Goal: Obtain resource: Download file/media

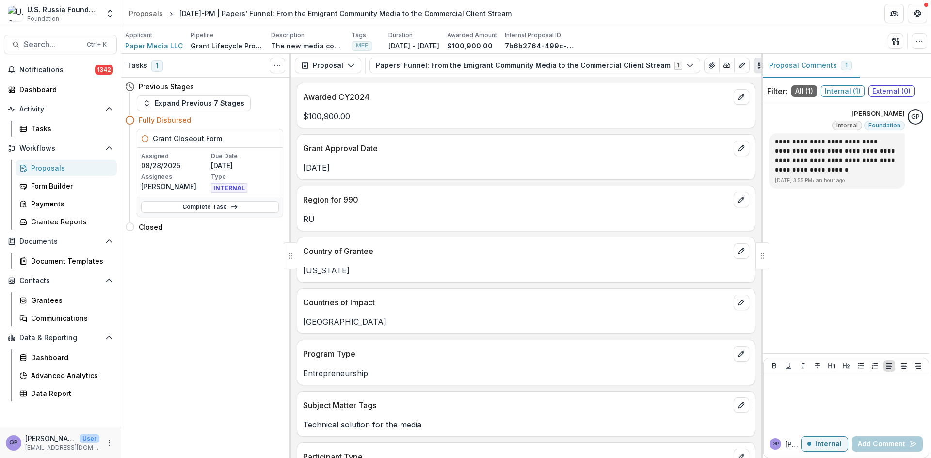
click at [44, 166] on div "Proposals" at bounding box center [70, 168] width 78 height 10
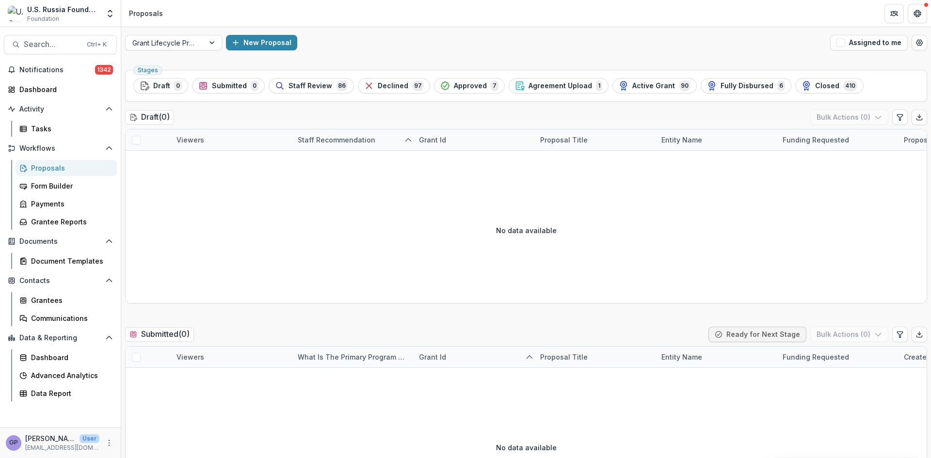
click at [457, 83] on span "Approved" at bounding box center [470, 86] width 33 height 8
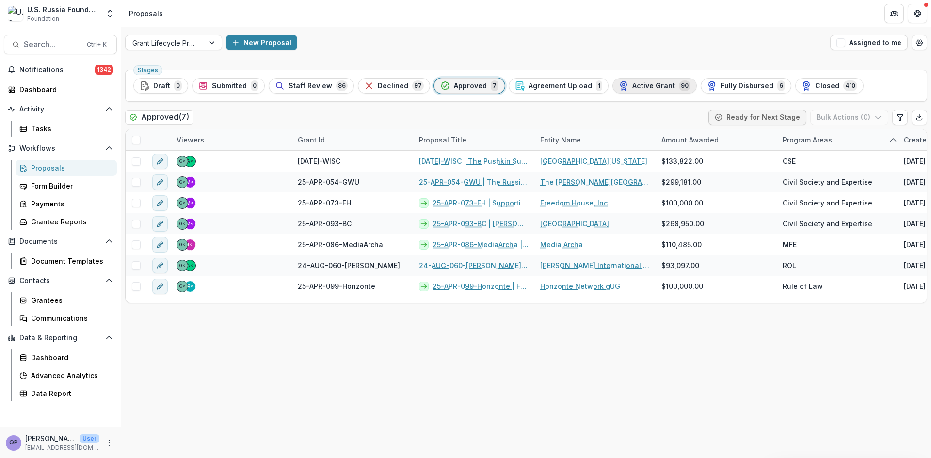
click at [638, 83] on span "Active Grant" at bounding box center [654, 86] width 43 height 8
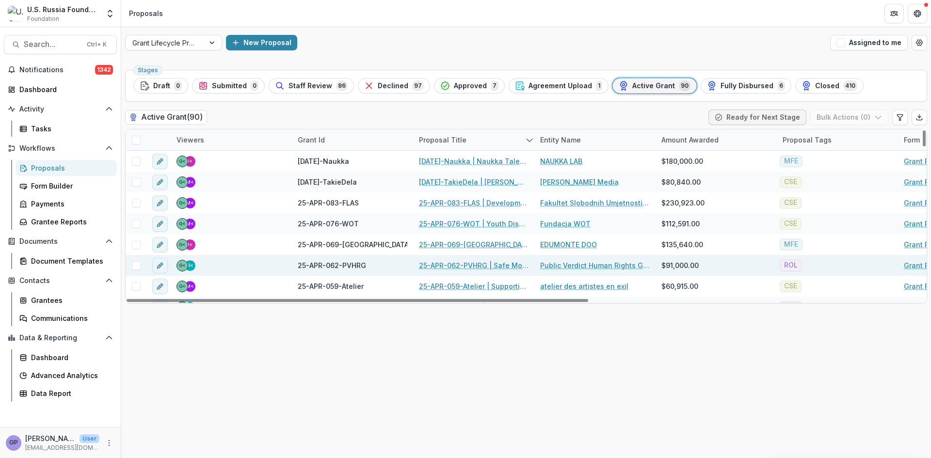
click at [471, 263] on link "25-APR-062-PVHRG | Safe Models of Civil Participation in the Protection of the …" at bounding box center [474, 266] width 110 height 10
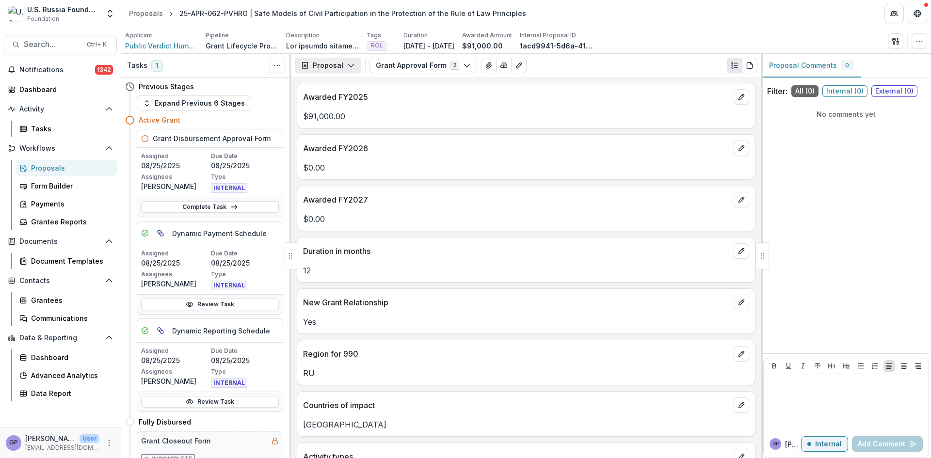
click at [352, 65] on icon "button" at bounding box center [351, 66] width 8 height 8
click at [352, 100] on div "Payments" at bounding box center [358, 103] width 89 height 10
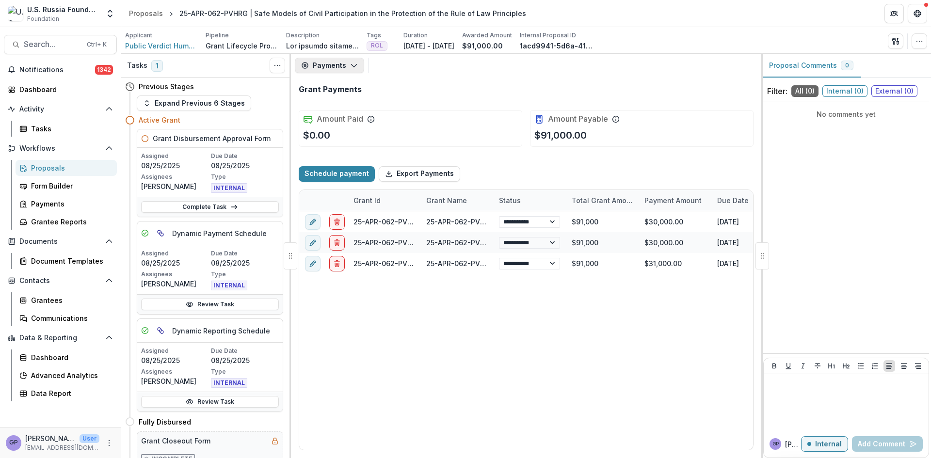
click at [354, 62] on icon "button" at bounding box center [354, 66] width 8 height 8
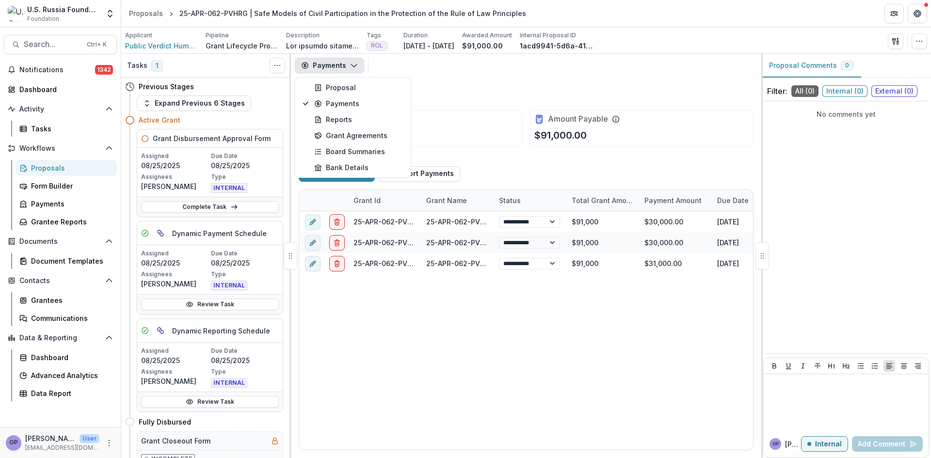
click at [354, 66] on icon "button" at bounding box center [354, 66] width 8 height 8
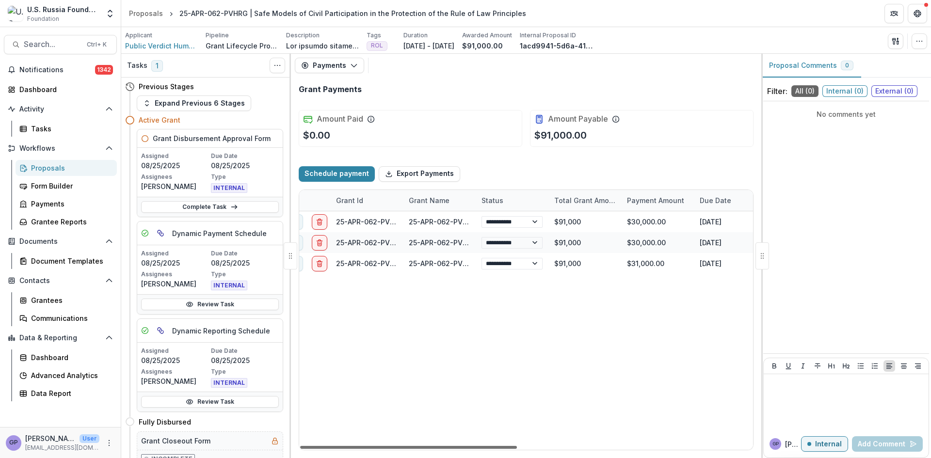
scroll to position [0, 8]
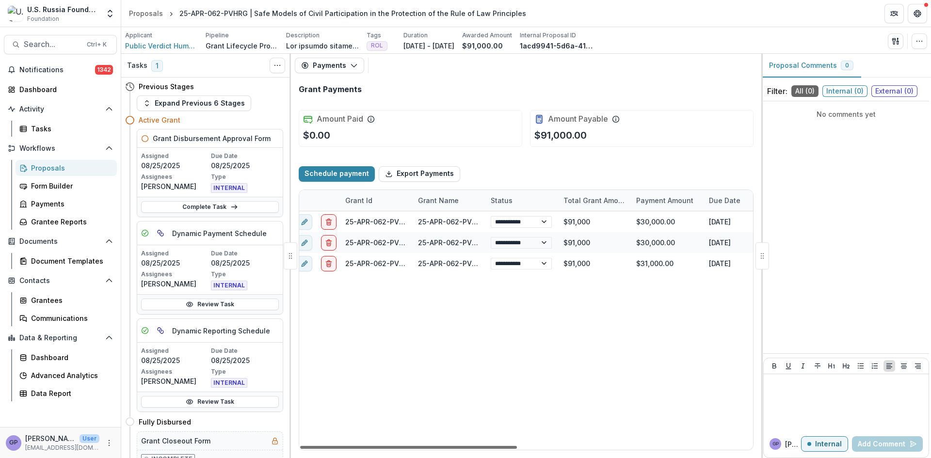
click at [511, 448] on div at bounding box center [408, 447] width 217 height 3
click at [41, 166] on div "Proposals" at bounding box center [70, 168] width 78 height 10
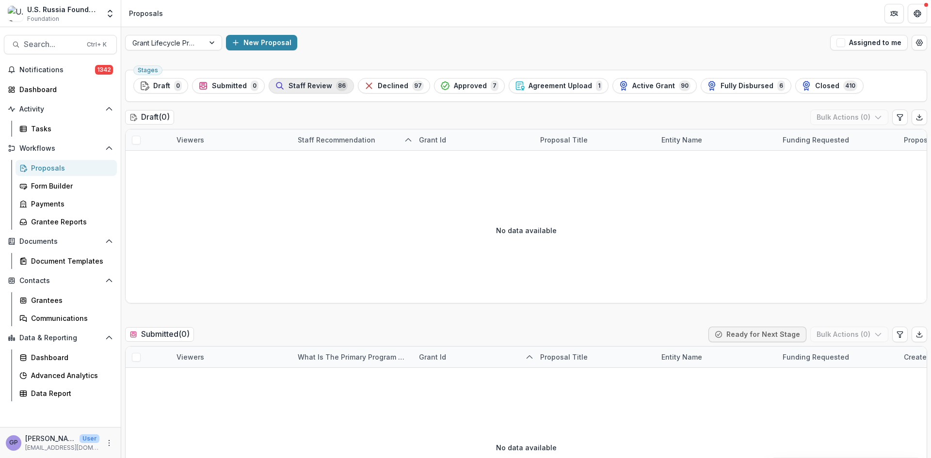
click at [315, 84] on span "Staff Review" at bounding box center [311, 86] width 44 height 8
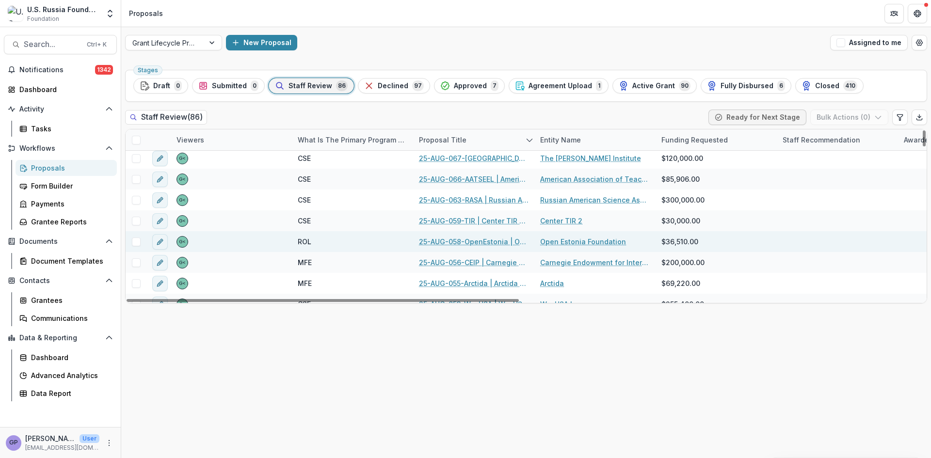
scroll to position [291, 0]
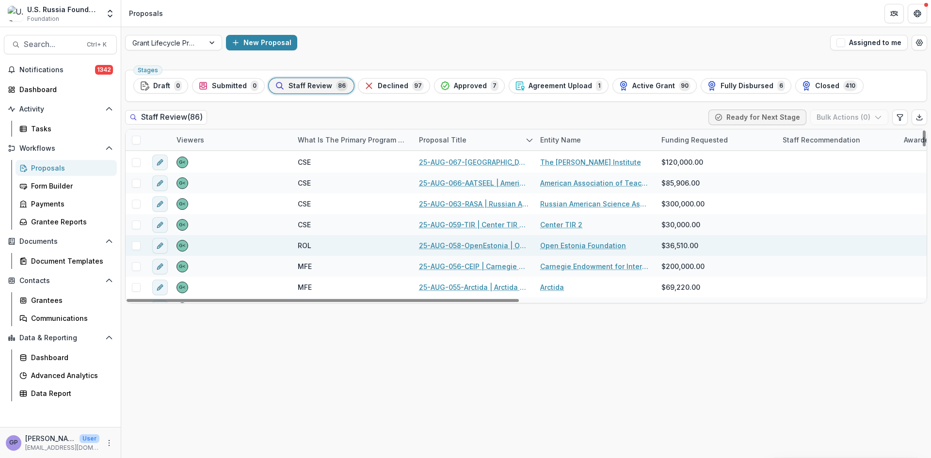
click at [468, 204] on link "25-AUG-063-RASA | Russian American Science Association - 2025 - Grant Proposal …" at bounding box center [474, 204] width 110 height 10
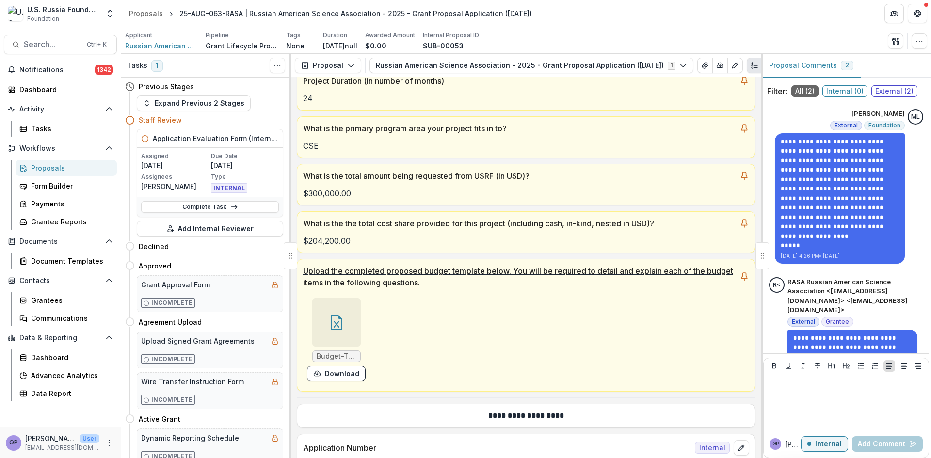
scroll to position [210, 0]
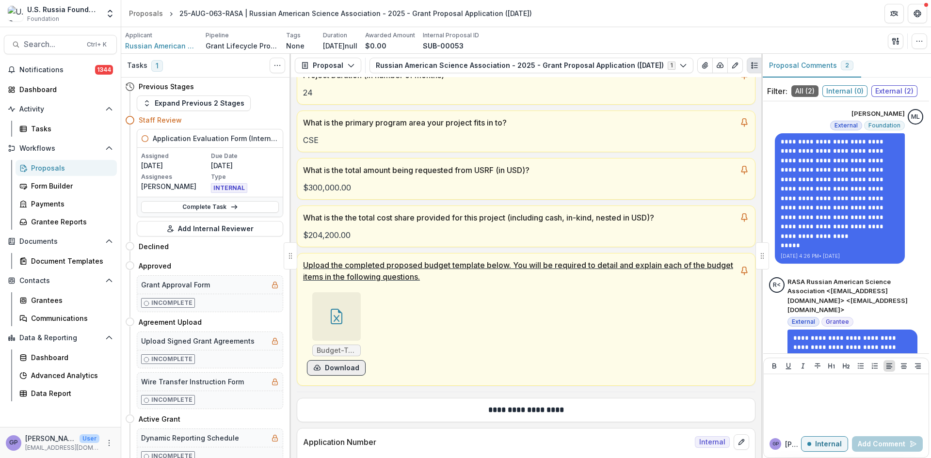
click at [338, 368] on button "Download" at bounding box center [336, 368] width 59 height 16
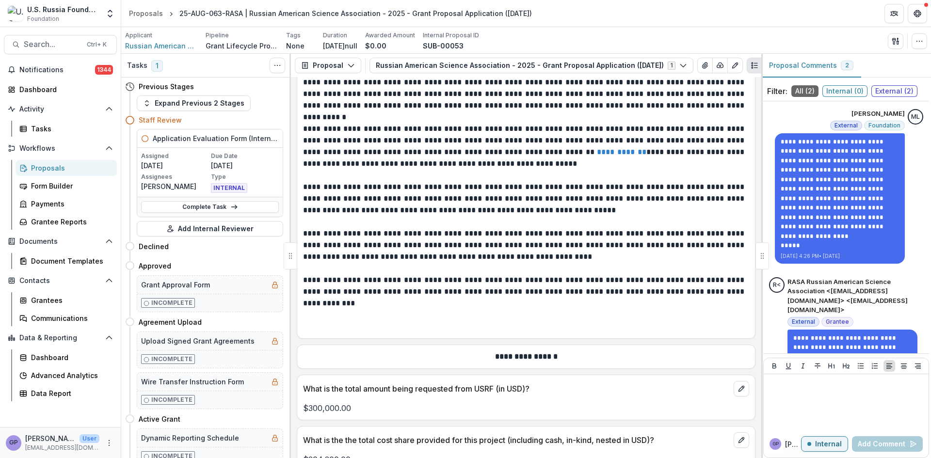
scroll to position [6890, 0]
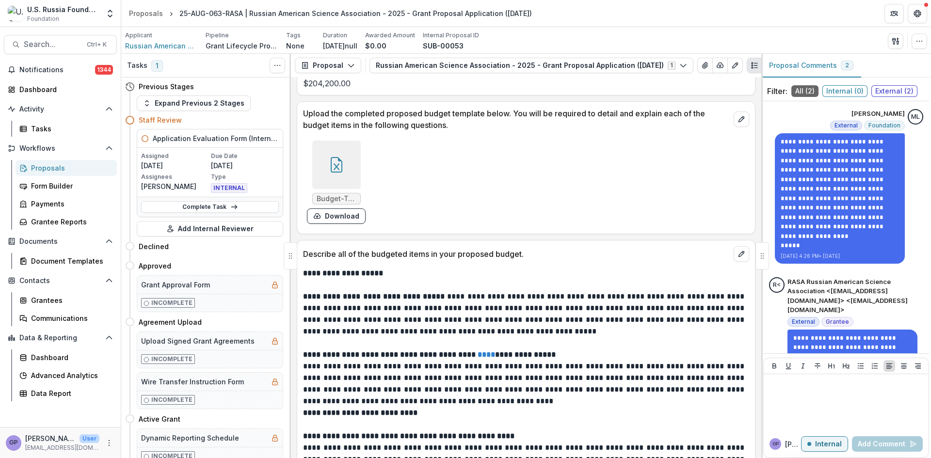
click at [543, 159] on div "Budget-T-invariant2026.xlsx Download" at bounding box center [448, 182] width 291 height 91
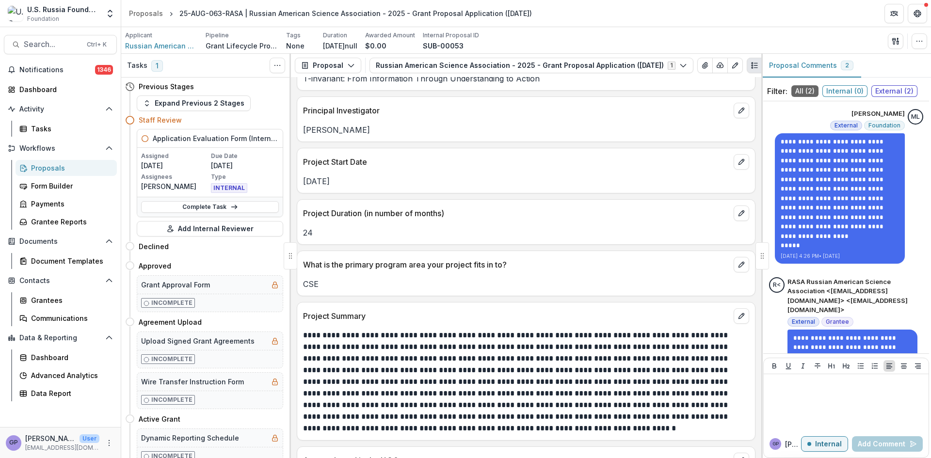
scroll to position [664, 0]
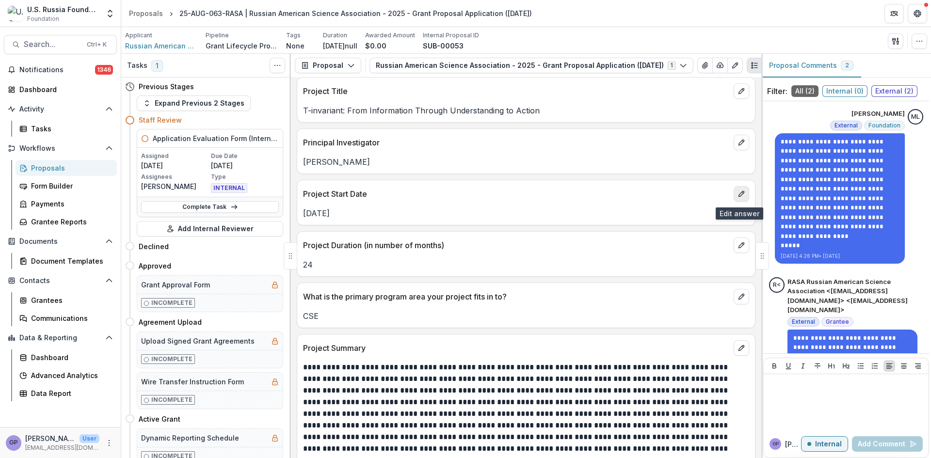
click at [738, 196] on icon "edit" at bounding box center [742, 194] width 8 height 8
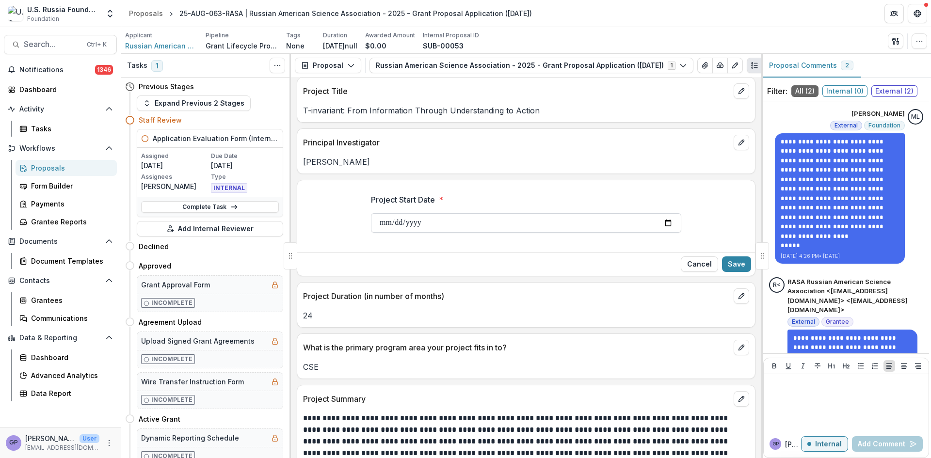
drag, startPoint x: 425, startPoint y: 225, endPoint x: 451, endPoint y: 224, distance: 25.8
click at [425, 225] on input "**********" at bounding box center [526, 222] width 310 height 19
click at [666, 223] on input "**********" at bounding box center [526, 222] width 310 height 19
type input "**********"
click at [737, 267] on button "Save" at bounding box center [736, 265] width 29 height 16
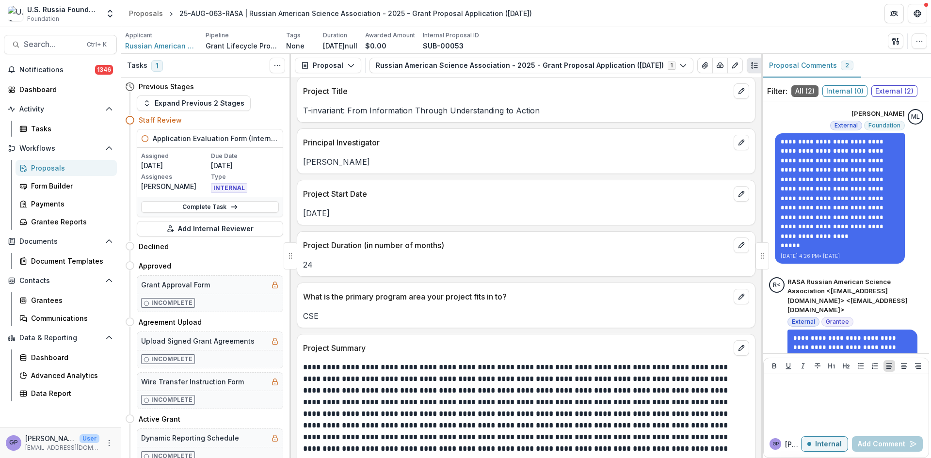
click at [49, 166] on div "Proposals" at bounding box center [70, 168] width 78 height 10
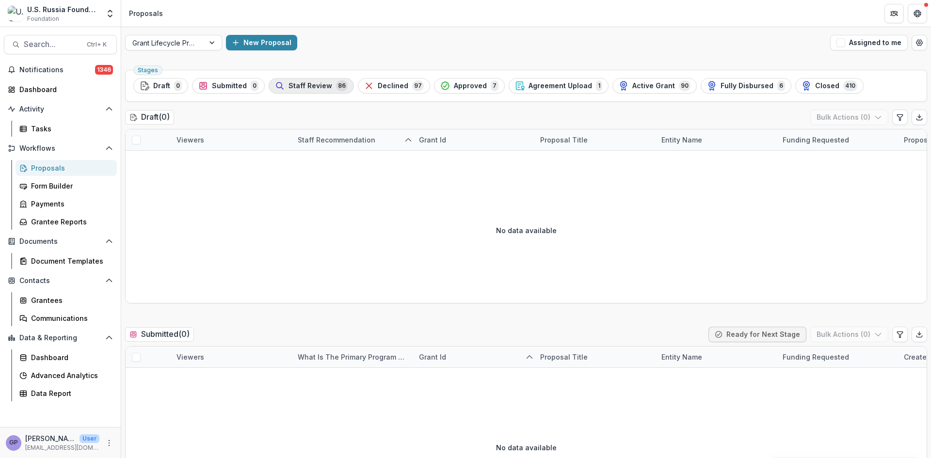
click at [316, 84] on span "Staff Review" at bounding box center [311, 86] width 44 height 8
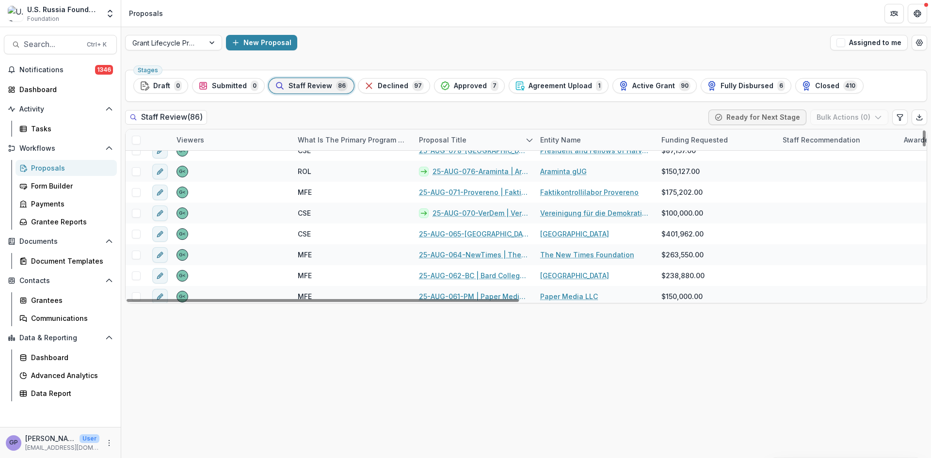
scroll to position [1512, 0]
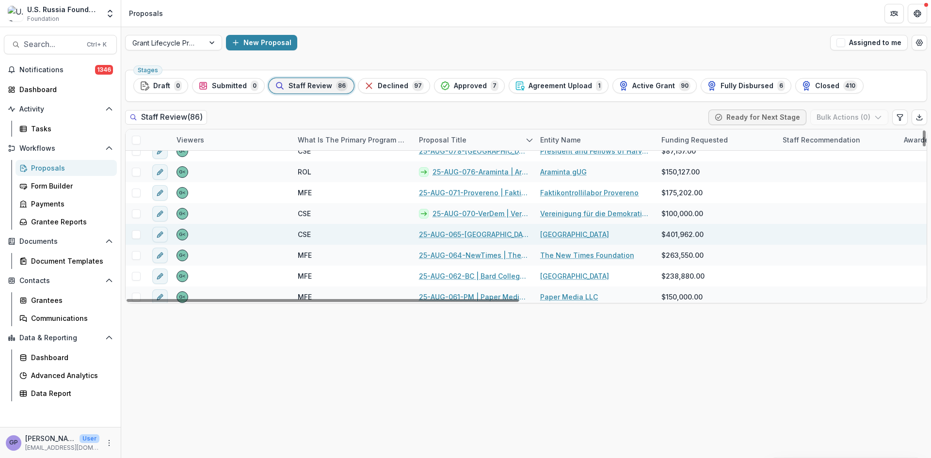
click at [448, 233] on link "25-AUG-065-[GEOGRAPHIC_DATA] | [GEOGRAPHIC_DATA] - 2025 - Grant Proposal Applic…" at bounding box center [474, 234] width 110 height 10
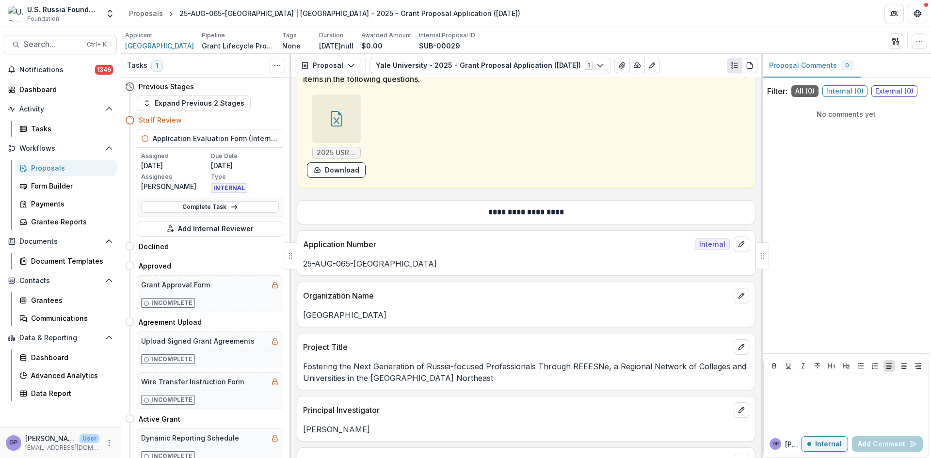
scroll to position [421, 0]
click at [340, 169] on button "Download" at bounding box center [336, 170] width 59 height 16
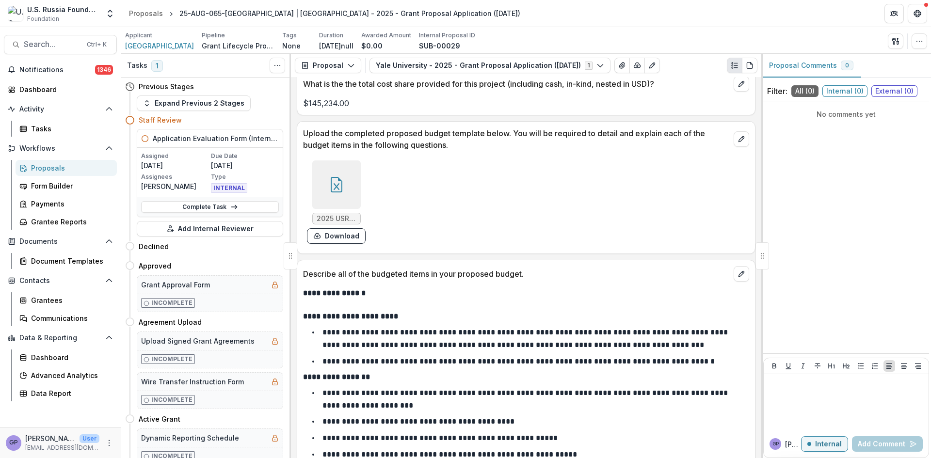
scroll to position [7868, 0]
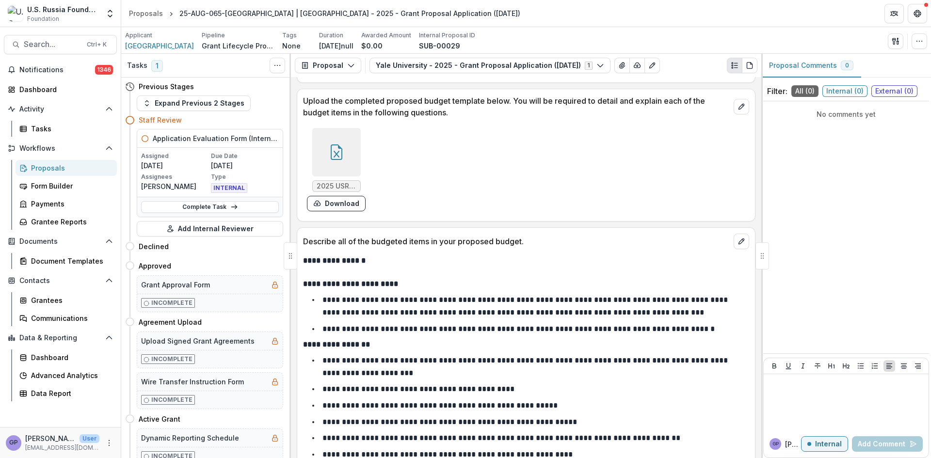
click at [46, 167] on div "Proposals" at bounding box center [70, 168] width 78 height 10
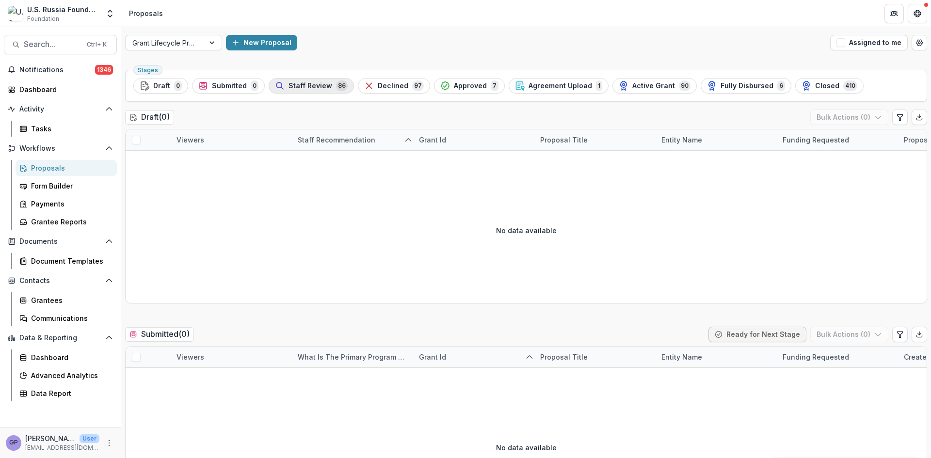
click at [329, 83] on div "Staff Review 86" at bounding box center [311, 86] width 73 height 11
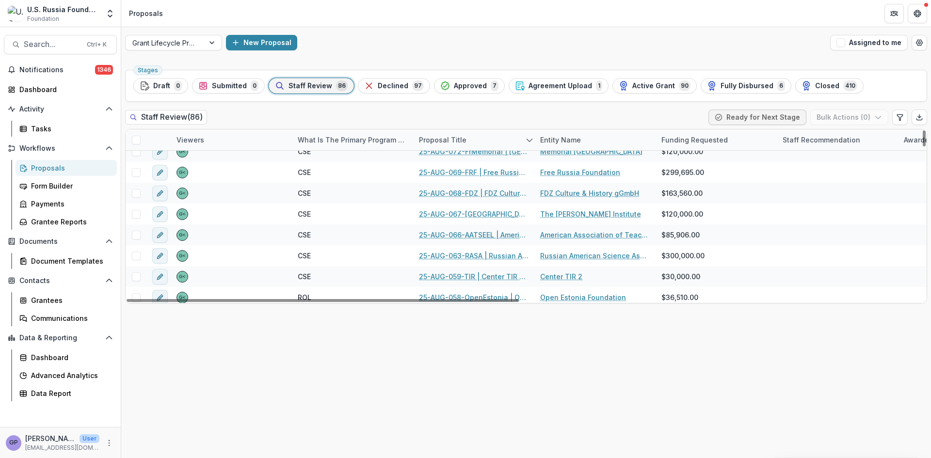
scroll to position [227, 0]
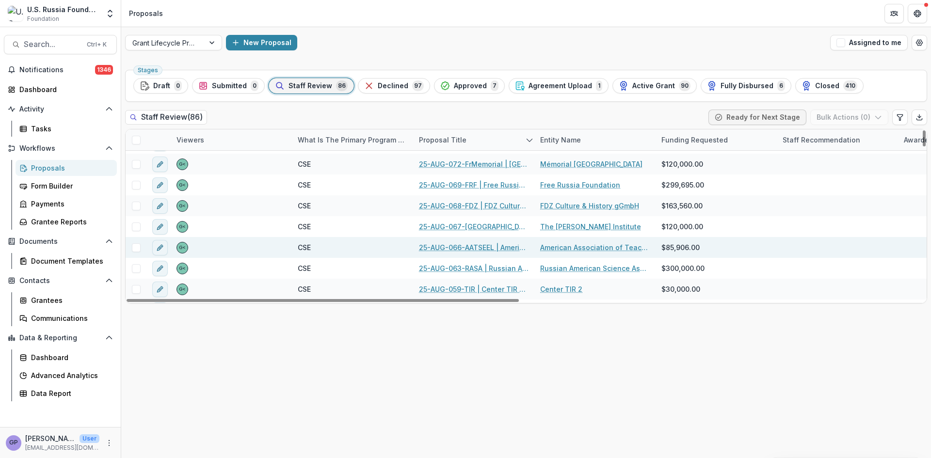
click at [469, 245] on link "25-AUG-066-AATSEEL | American Association of Teachers of Slavic and East Europe…" at bounding box center [474, 248] width 110 height 10
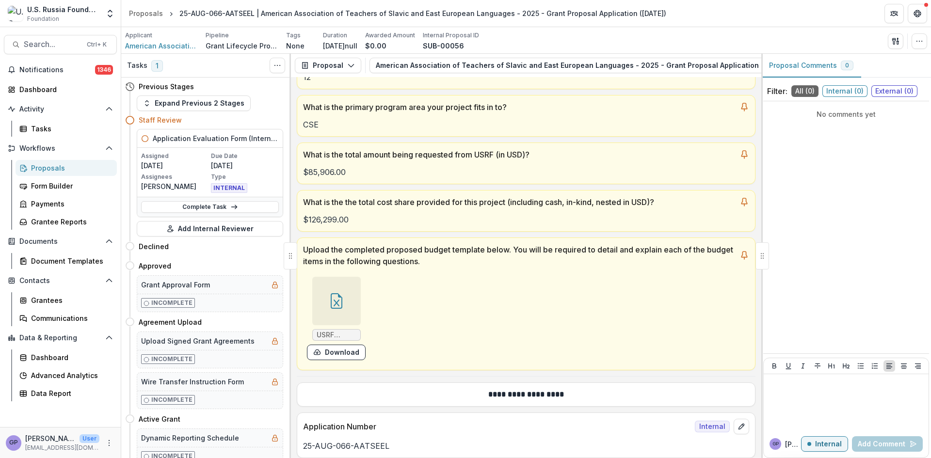
scroll to position [227, 0]
click at [334, 303] on icon at bounding box center [336, 302] width 6 height 7
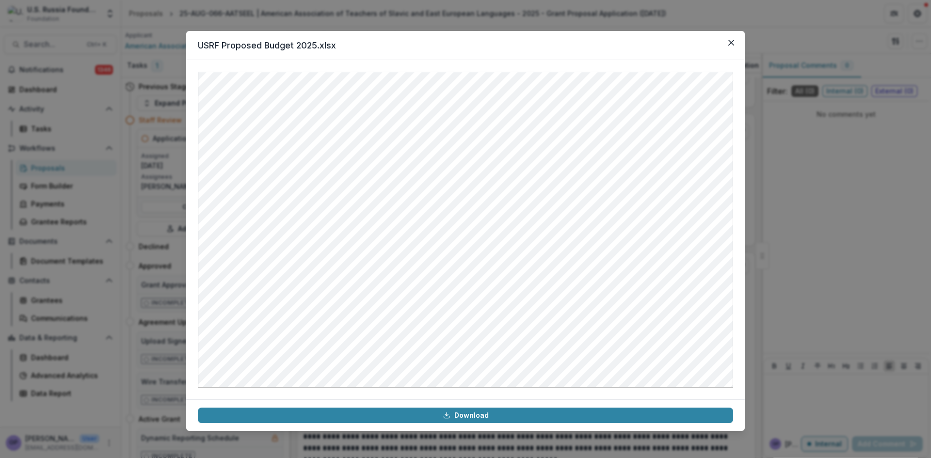
scroll to position [5577, 0]
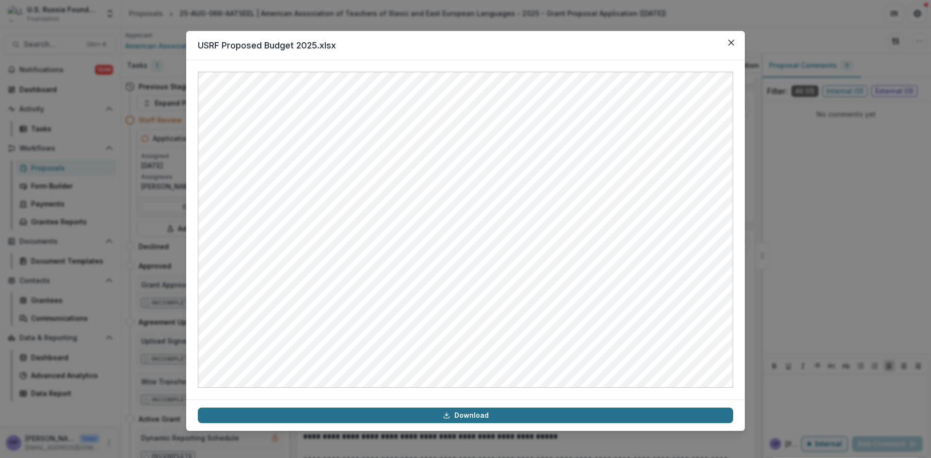
click at [479, 414] on link "Download" at bounding box center [466, 416] width 536 height 16
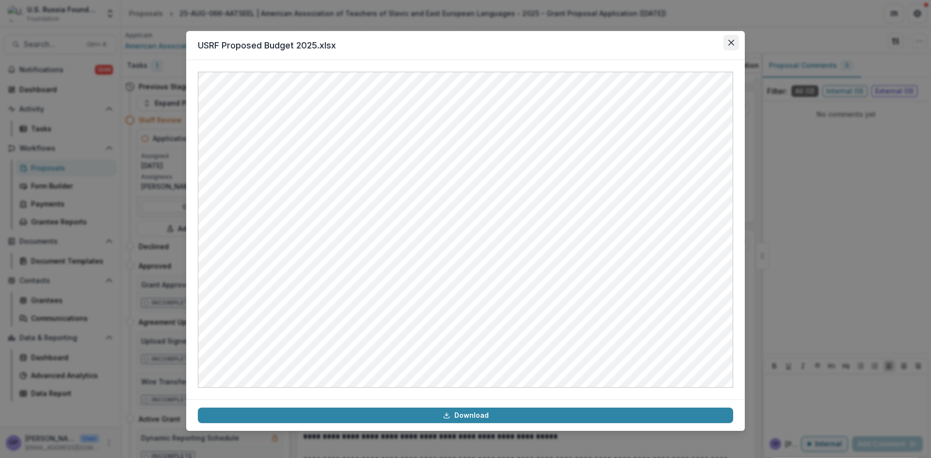
click at [733, 40] on icon "Close" at bounding box center [732, 43] width 6 height 6
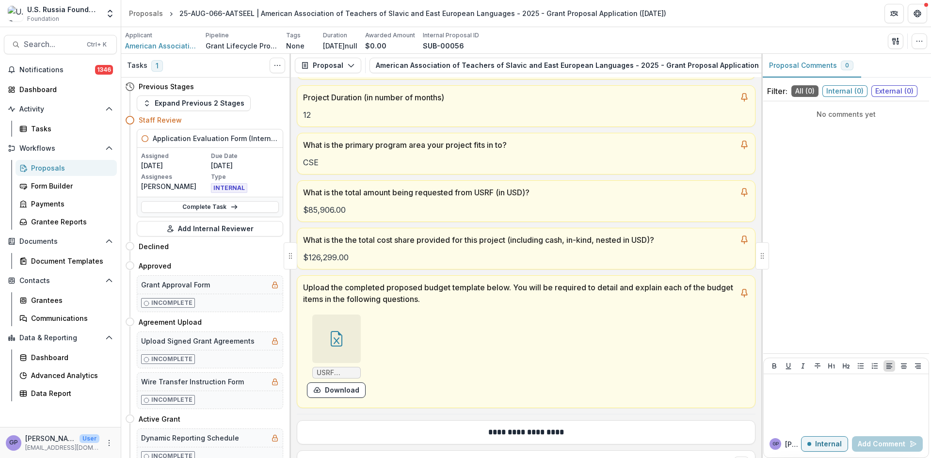
scroll to position [182, 0]
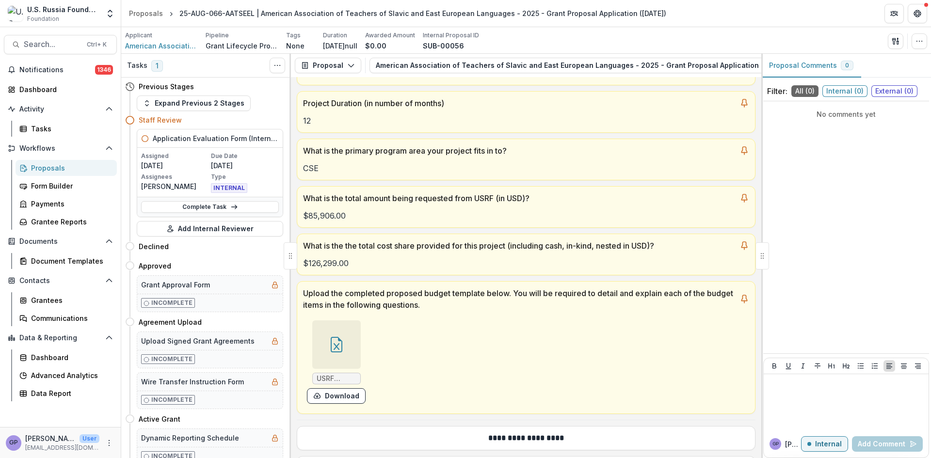
click at [44, 166] on div "Proposals" at bounding box center [70, 168] width 78 height 10
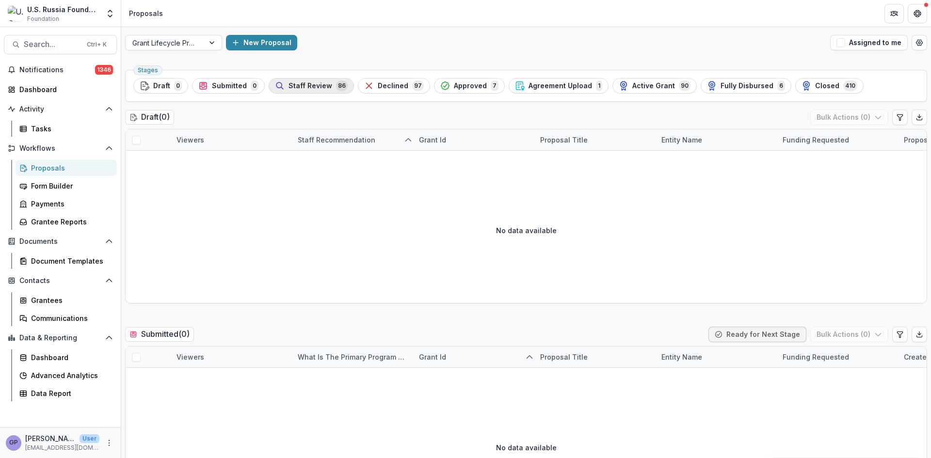
click at [301, 86] on span "Staff Review" at bounding box center [311, 86] width 44 height 8
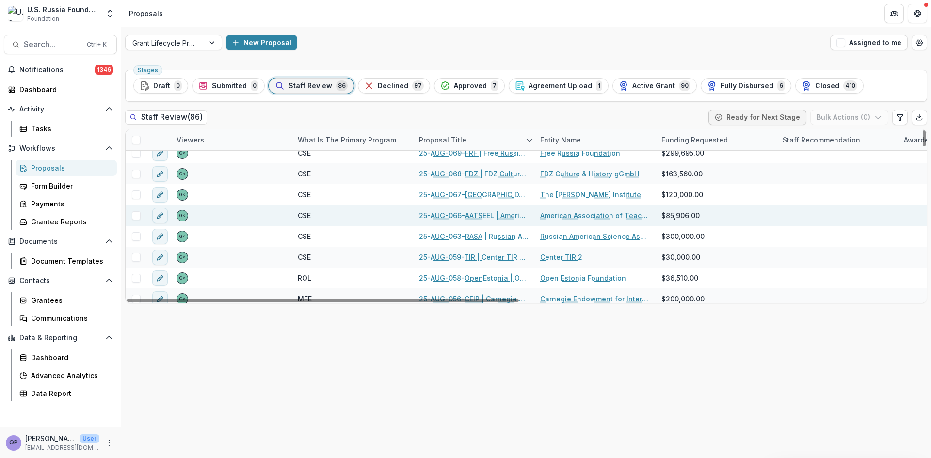
scroll to position [227, 0]
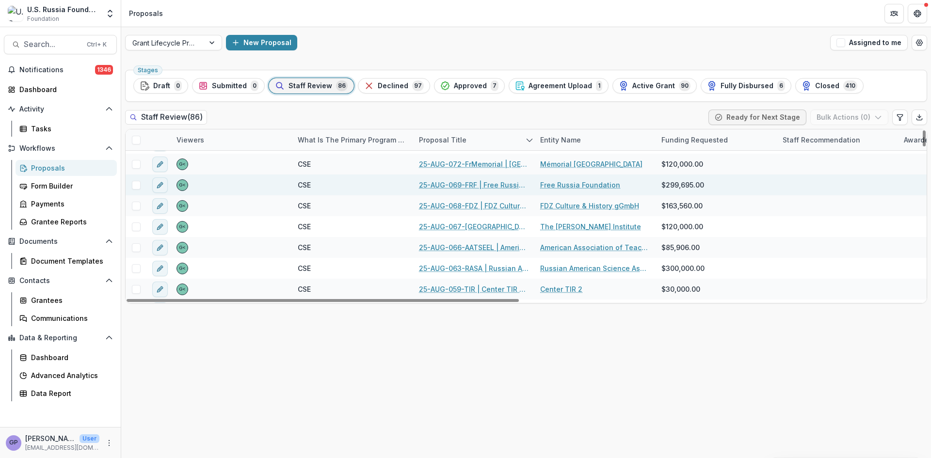
click at [467, 183] on link "25-AUG-069-FRF | Free Russia Foundation - 2025 - Grant Proposal Application ([D…" at bounding box center [474, 185] width 110 height 10
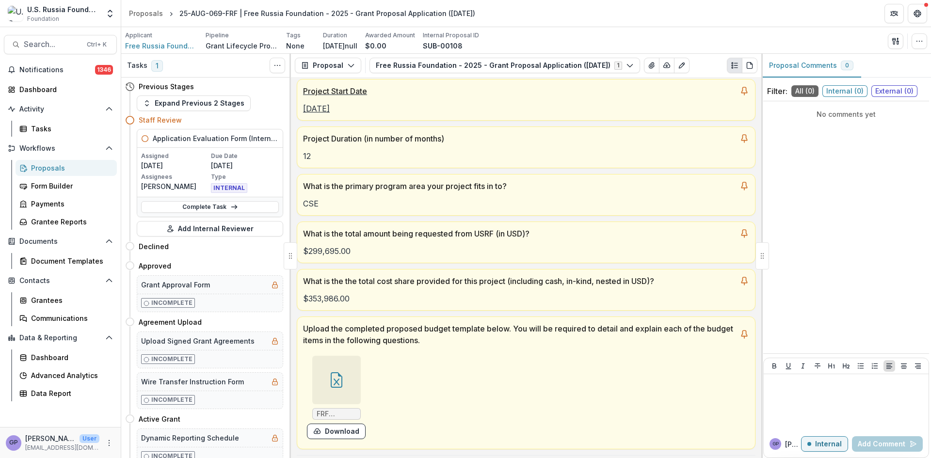
scroll to position [227, 0]
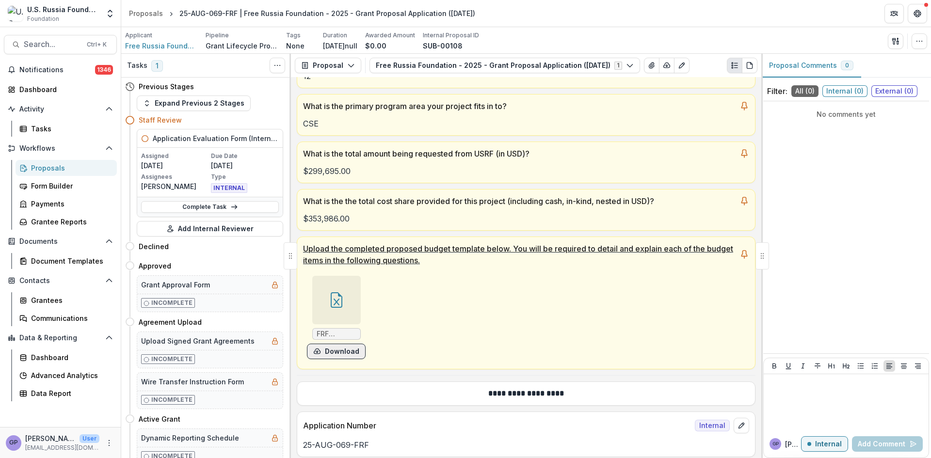
click at [335, 348] on button "Download" at bounding box center [336, 352] width 59 height 16
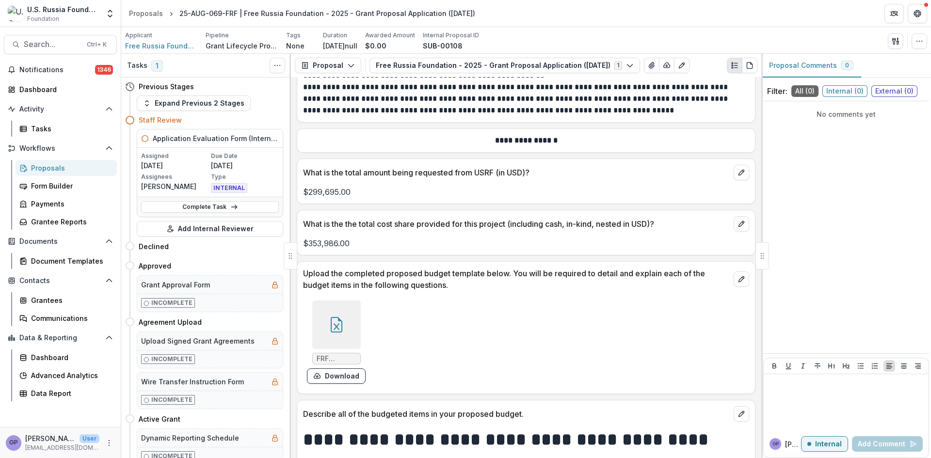
scroll to position [4456, 0]
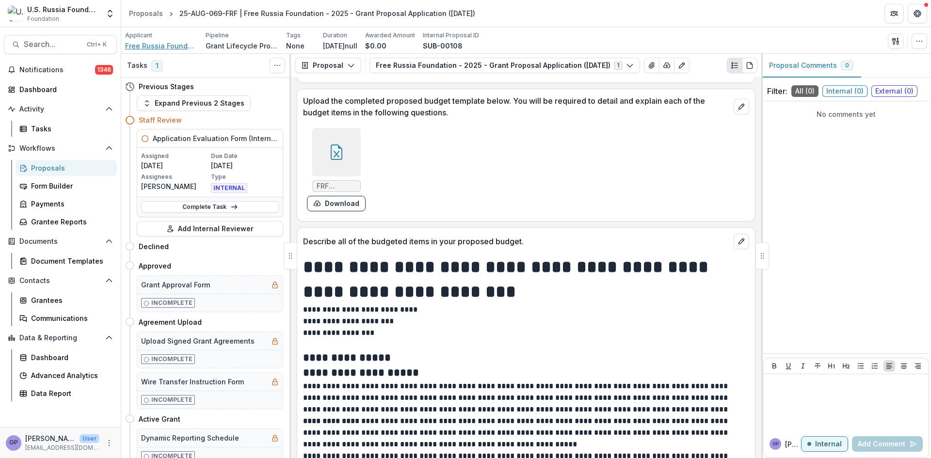
click at [161, 44] on span "Free Russia Foundation" at bounding box center [161, 46] width 73 height 10
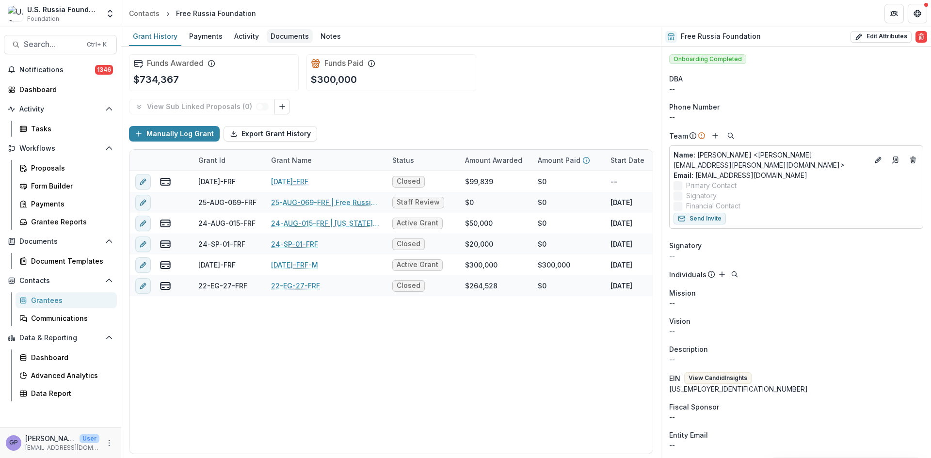
click at [284, 34] on div "Documents" at bounding box center [290, 36] width 46 height 14
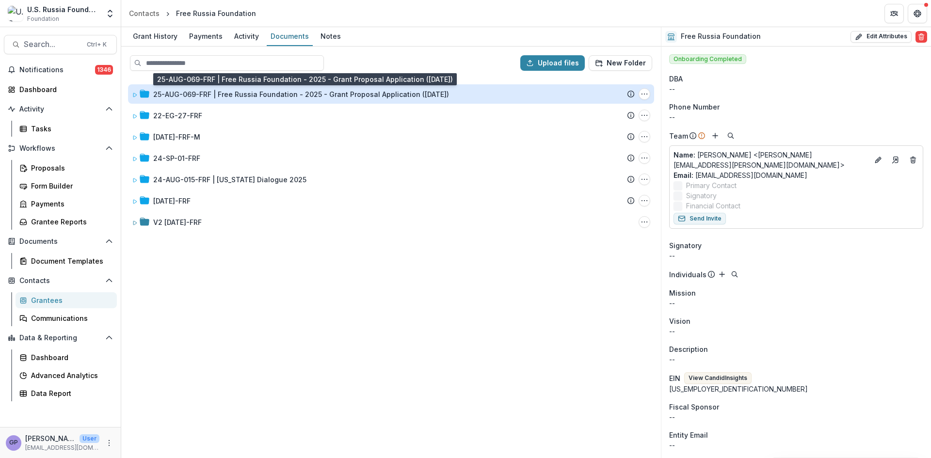
click at [253, 92] on div "25-AUG-069-FRF | Free Russia Foundation - 2025 - Grant Proposal Application ([D…" at bounding box center [301, 94] width 296 height 10
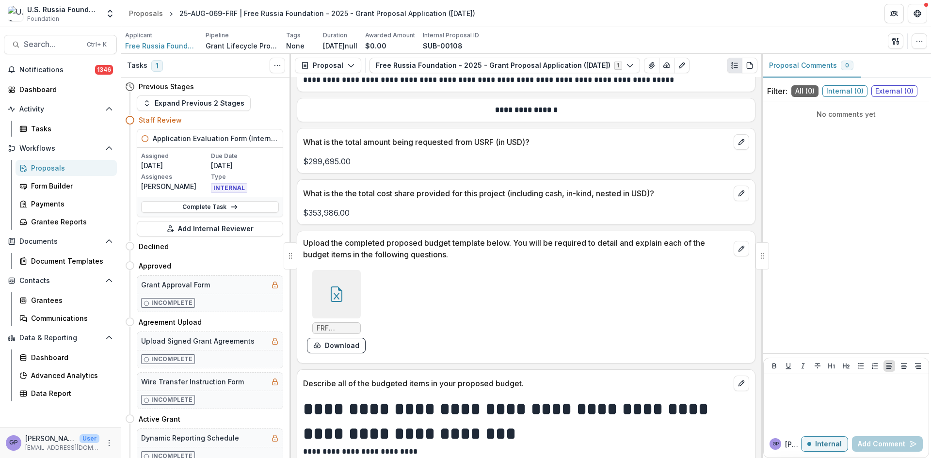
scroll to position [4310, 0]
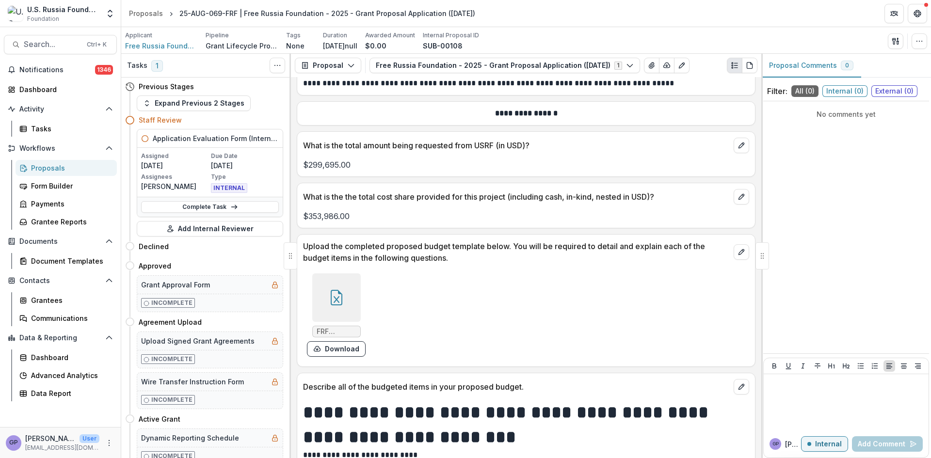
click at [52, 164] on div "Proposals" at bounding box center [70, 168] width 78 height 10
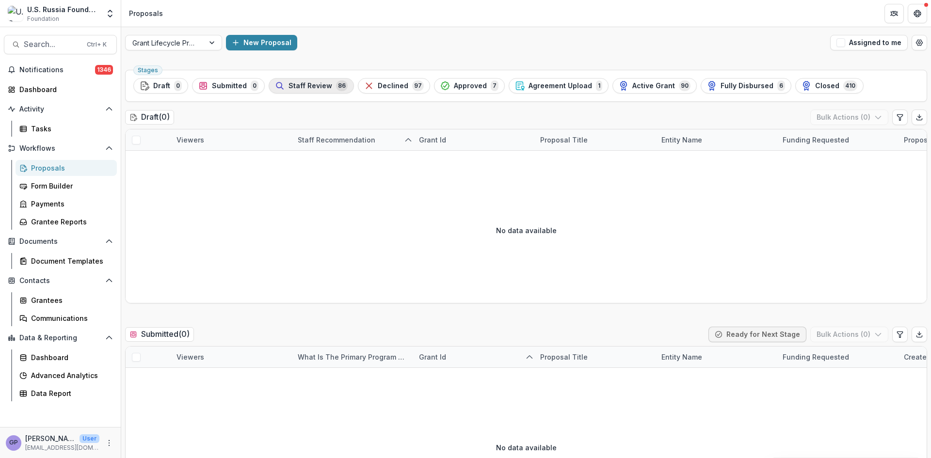
click at [320, 87] on span "Staff Review" at bounding box center [311, 86] width 44 height 8
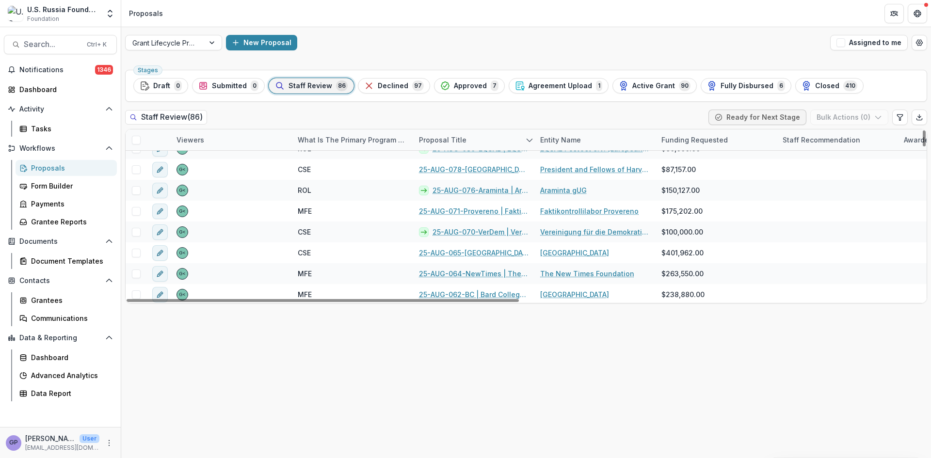
scroll to position [1488, 0]
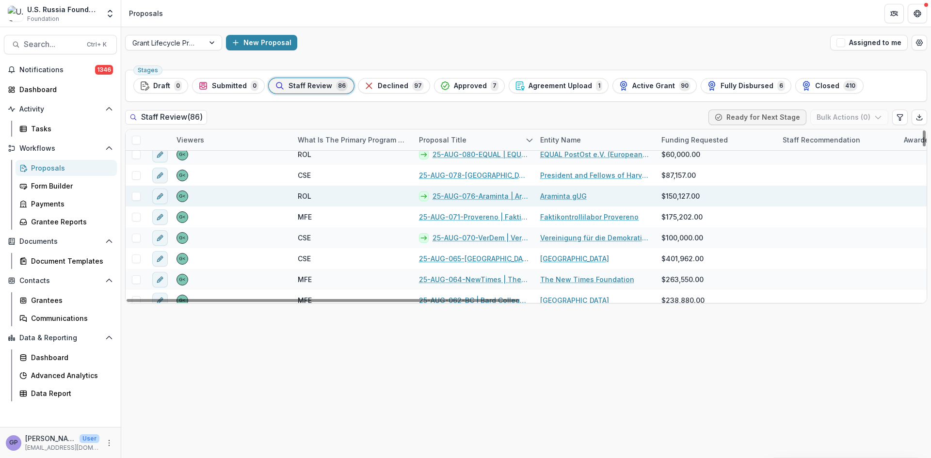
click at [473, 198] on link "25-AUG-076-Araminta | Araminta gUG - 2025 - Grant Proposal Application ([DATE])" at bounding box center [481, 196] width 96 height 10
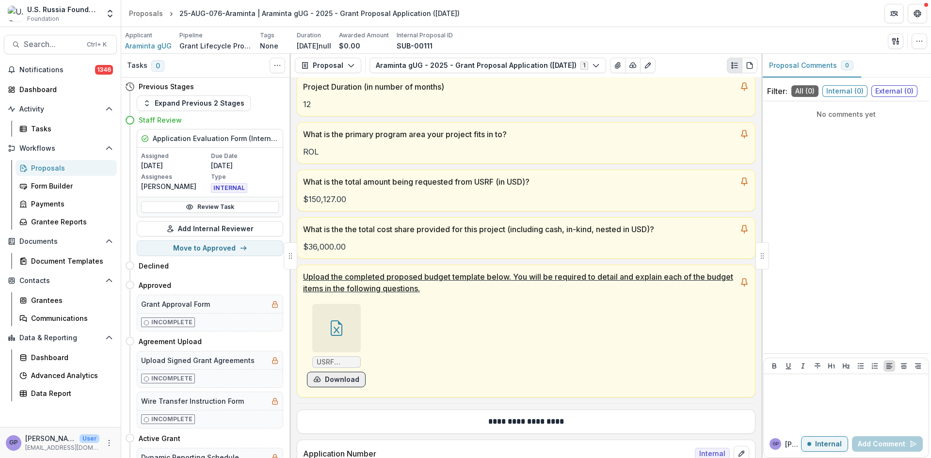
click at [343, 376] on button "Download" at bounding box center [336, 380] width 59 height 16
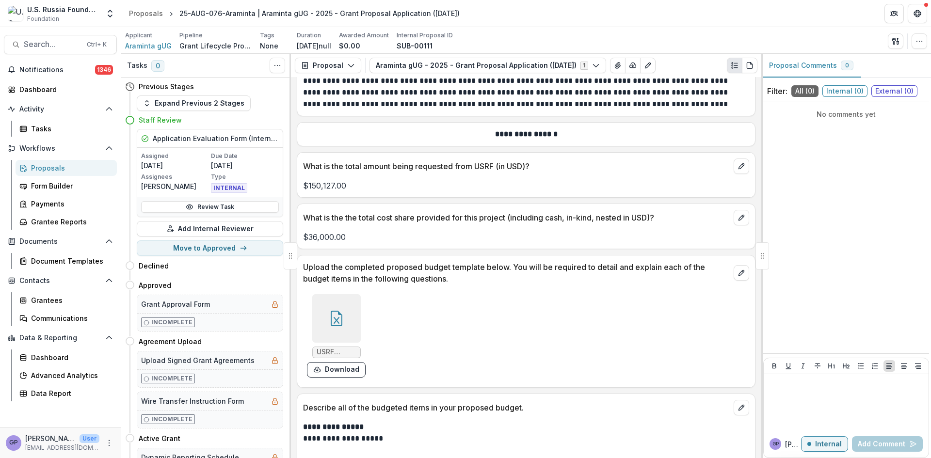
scroll to position [5398, 0]
click at [37, 165] on div "Proposals" at bounding box center [70, 168] width 78 height 10
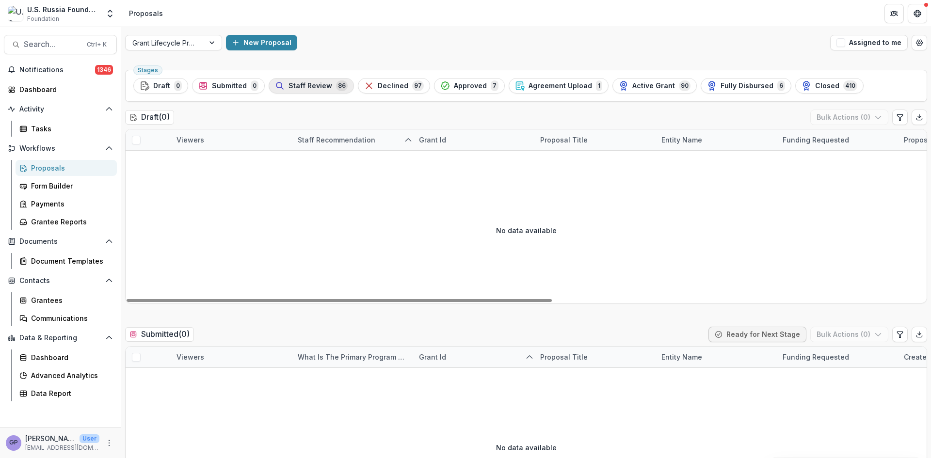
click at [319, 86] on span "Staff Review" at bounding box center [311, 86] width 44 height 8
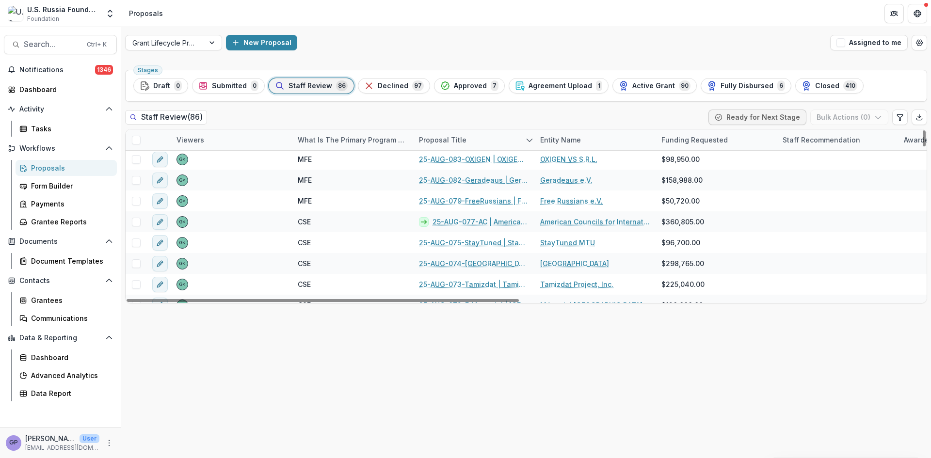
scroll to position [81, 0]
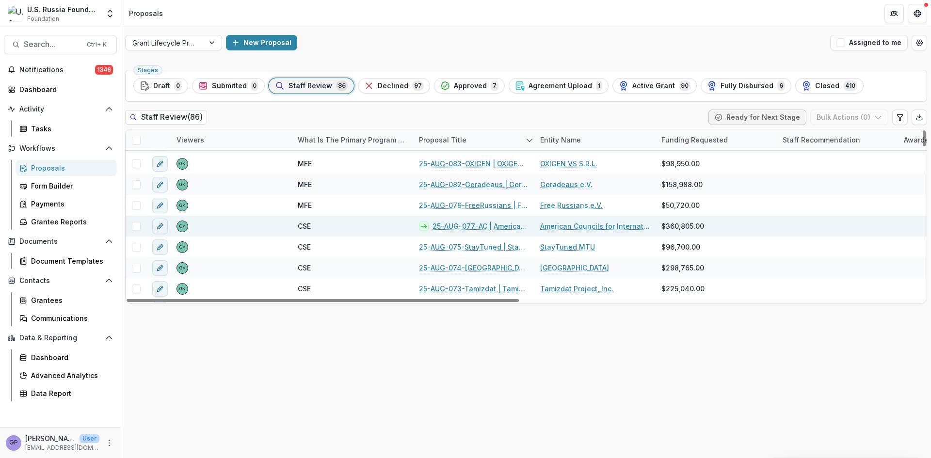
click at [472, 222] on link "25-AUG-077-AC | American Councils for International Education: ACTR/ACCELS, Inc…" at bounding box center [481, 226] width 96 height 10
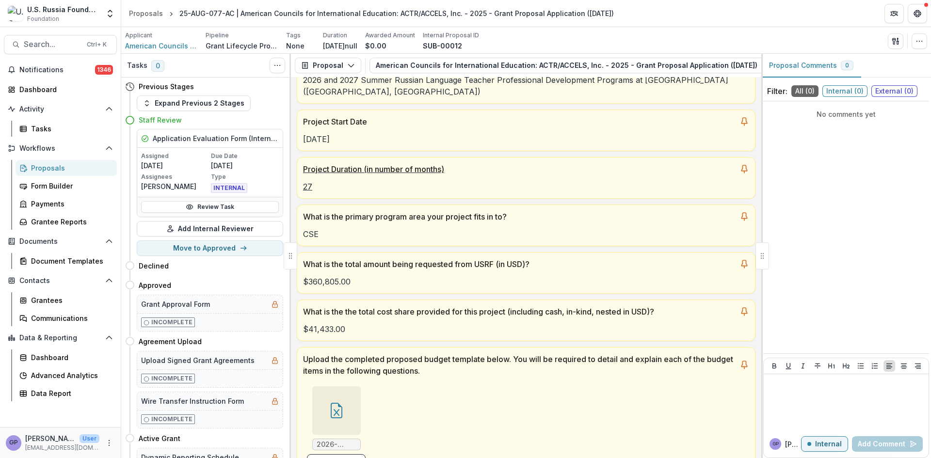
scroll to position [130, 0]
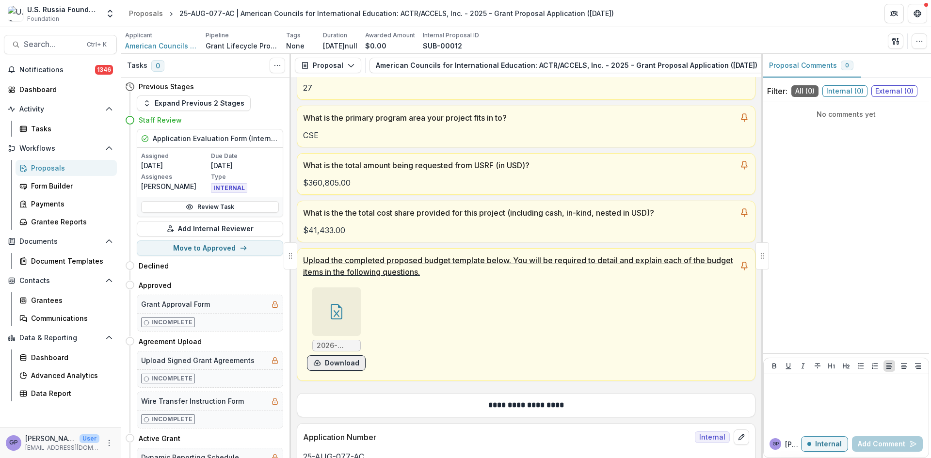
click at [337, 363] on button "Download" at bounding box center [336, 364] width 59 height 16
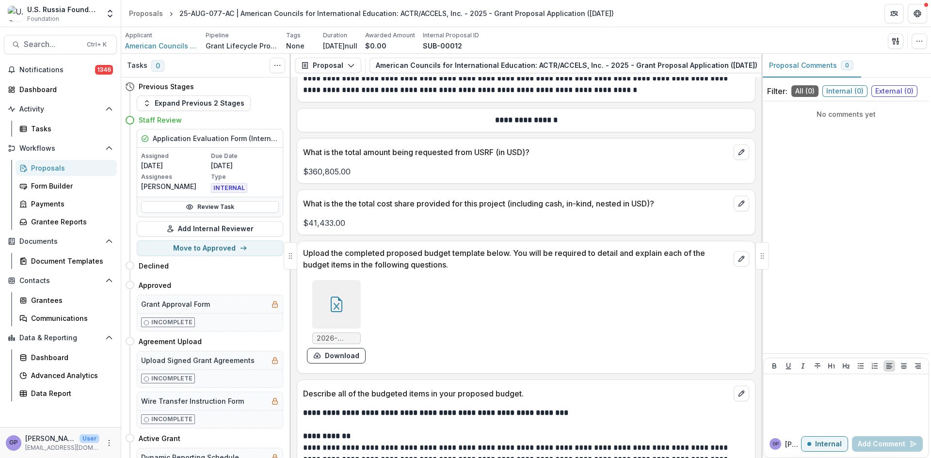
scroll to position [7134, 0]
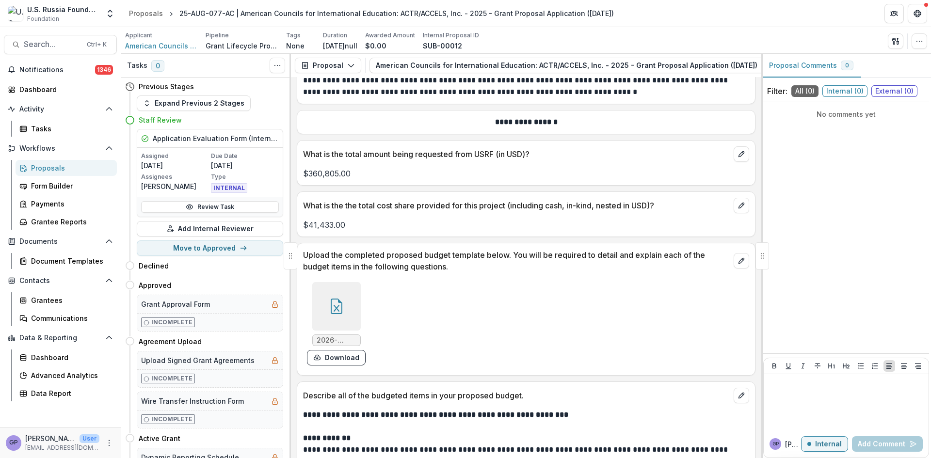
click at [46, 168] on div "Proposals" at bounding box center [70, 168] width 78 height 10
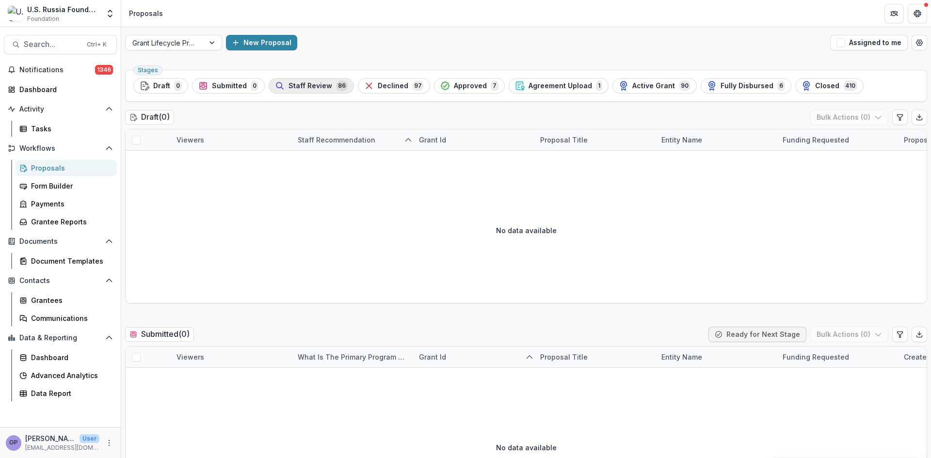
click at [316, 84] on span "Staff Review" at bounding box center [311, 86] width 44 height 8
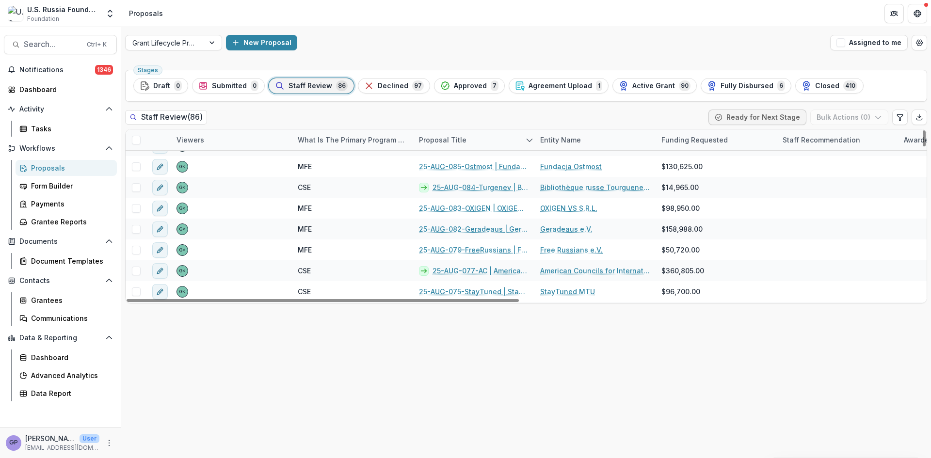
scroll to position [25, 0]
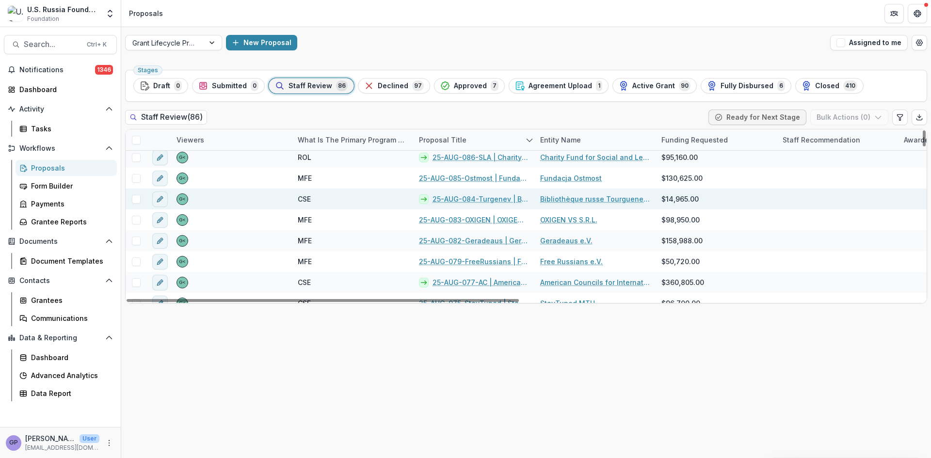
click at [482, 196] on link "25-AUG-084-Turgenev | Bibliothèque russe Tourguenev à [GEOGRAPHIC_DATA] - 2025 …" at bounding box center [481, 199] width 96 height 10
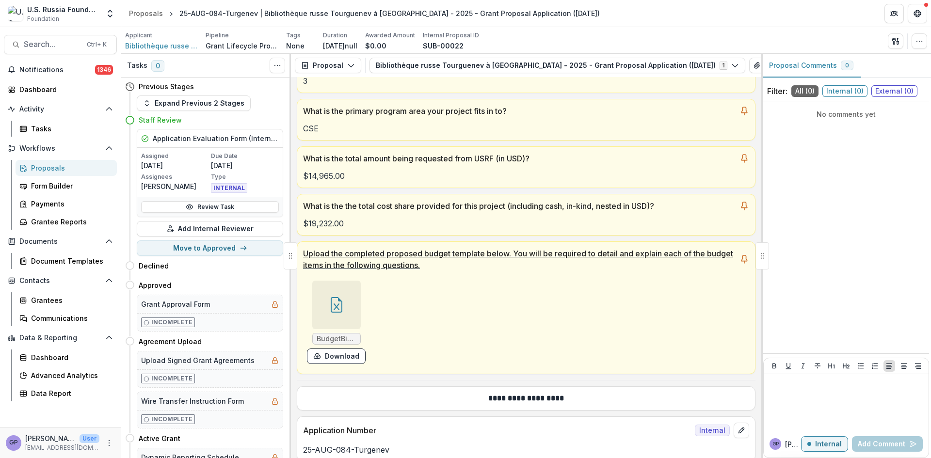
scroll to position [227, 0]
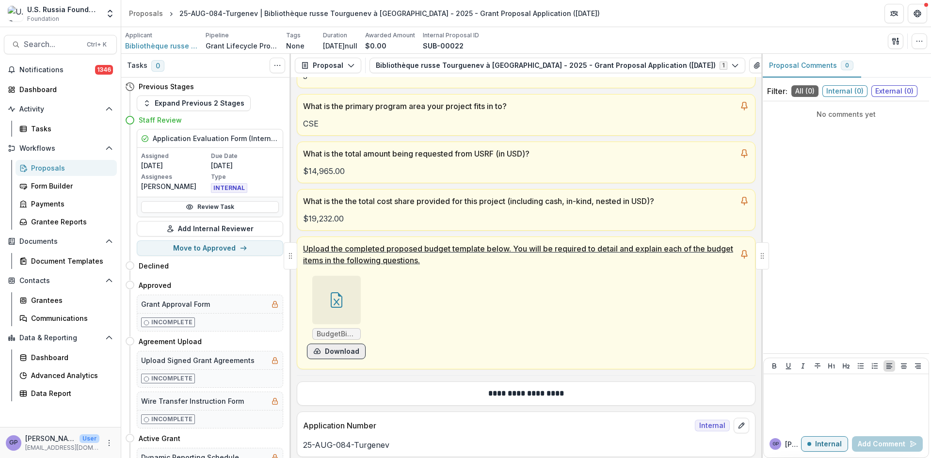
click at [333, 351] on button "Download" at bounding box center [336, 352] width 59 height 16
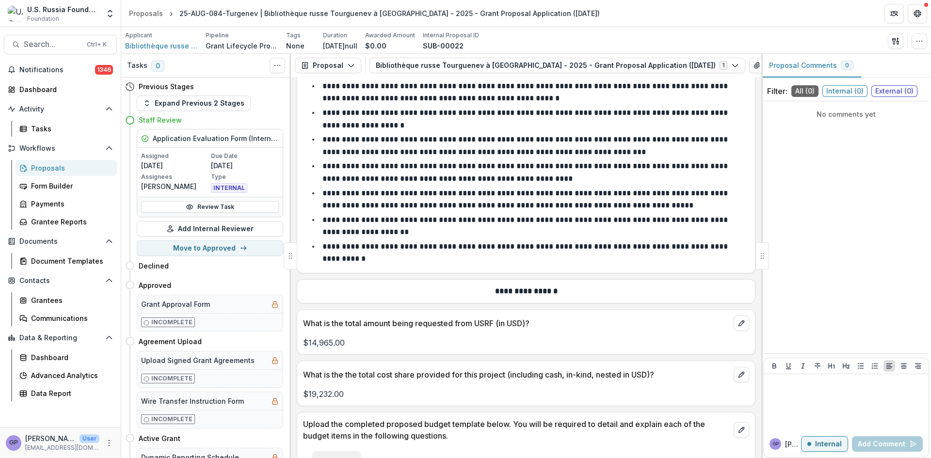
scroll to position [5497, 0]
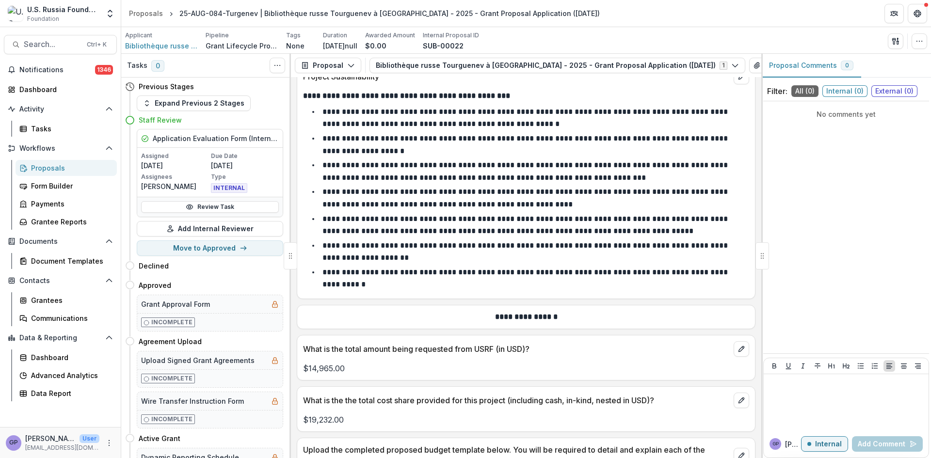
click at [37, 166] on div "Proposals" at bounding box center [70, 168] width 78 height 10
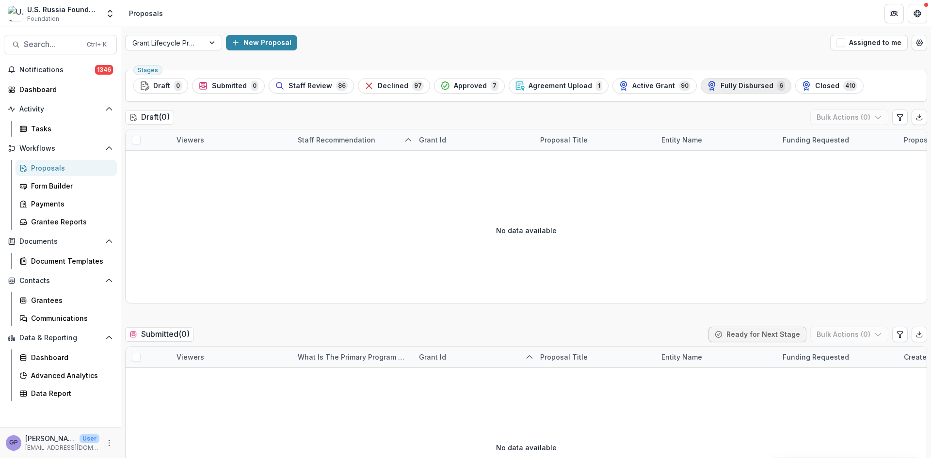
click at [722, 83] on span "Fully Disbursed" at bounding box center [747, 86] width 53 height 8
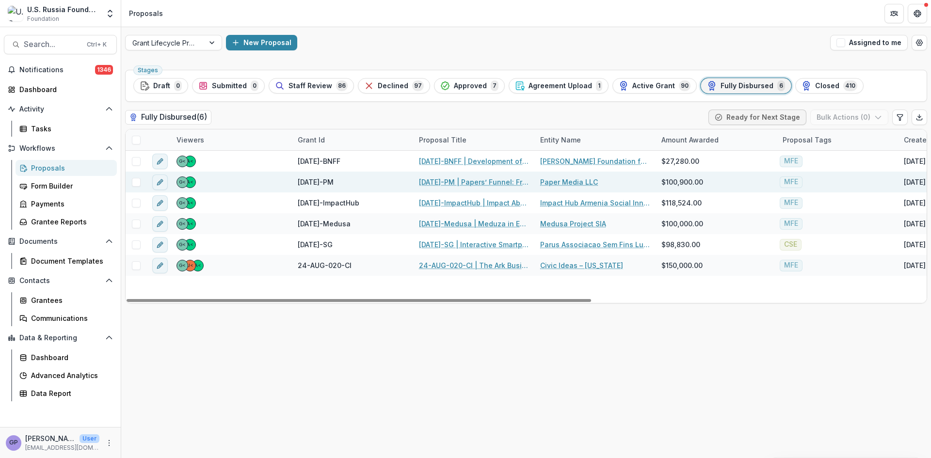
click at [446, 180] on link "[DATE]-PM | Papers’ Funnel: From the Emigrant Community Media to the Commercial…" at bounding box center [474, 182] width 110 height 10
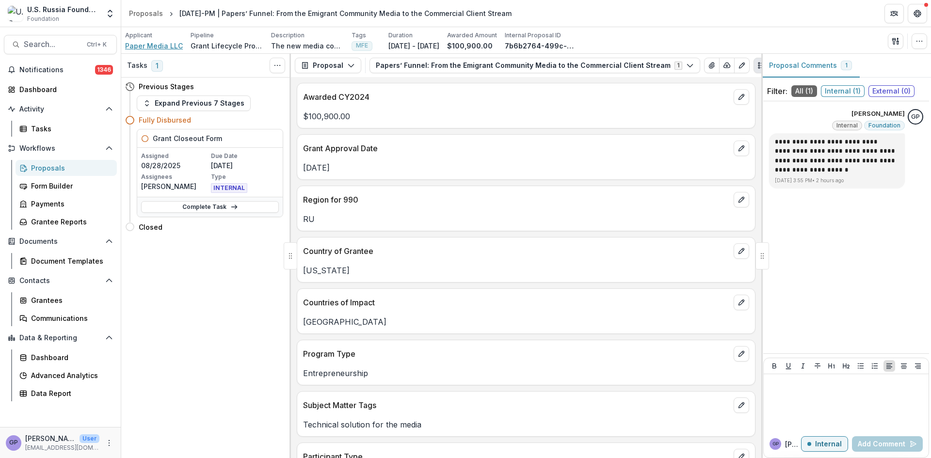
click at [163, 43] on span "Paper Media LLC" at bounding box center [154, 46] width 58 height 10
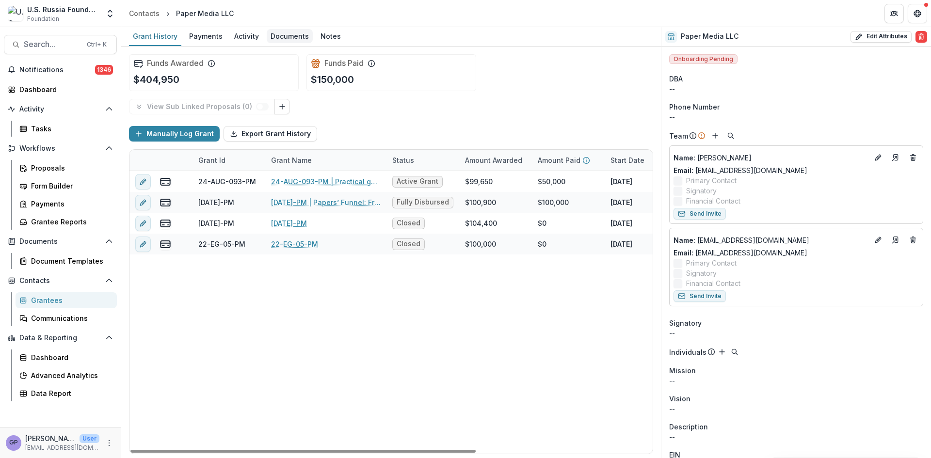
click at [287, 34] on div "Documents" at bounding box center [290, 36] width 46 height 14
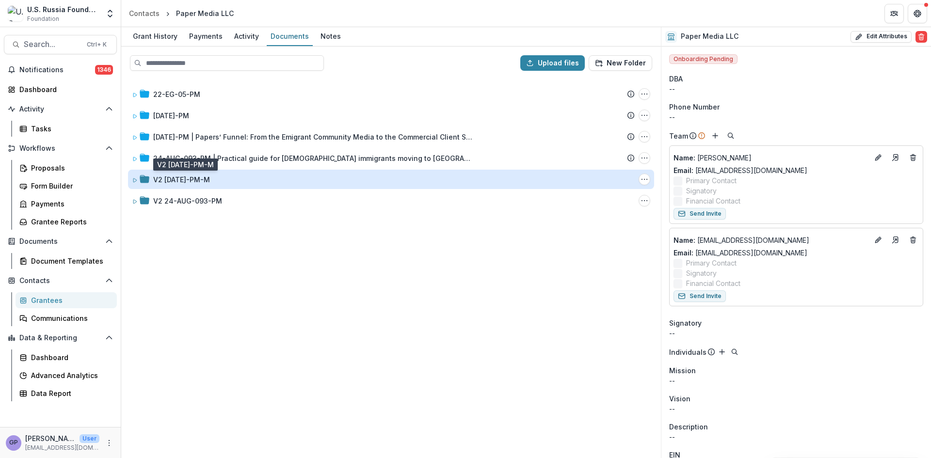
click at [194, 176] on div "V2 [DATE]-PM-M" at bounding box center [181, 180] width 57 height 10
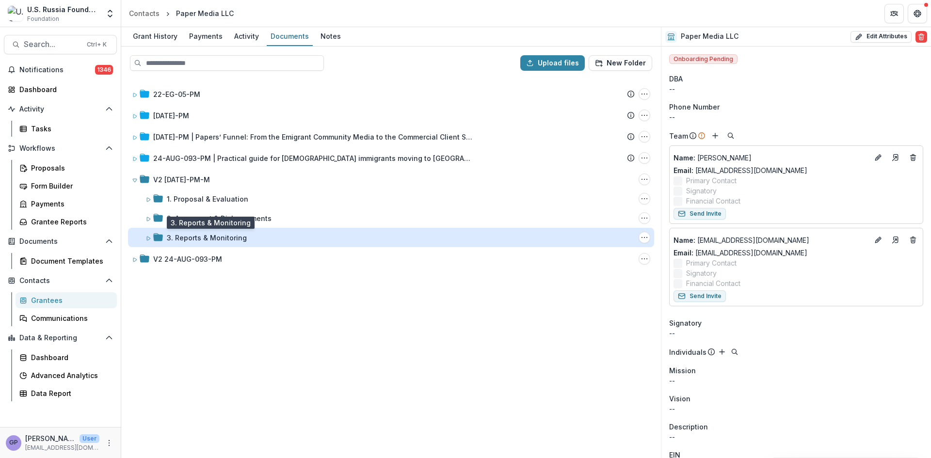
click at [197, 233] on div "3. Reports & Monitoring" at bounding box center [207, 238] width 80 height 10
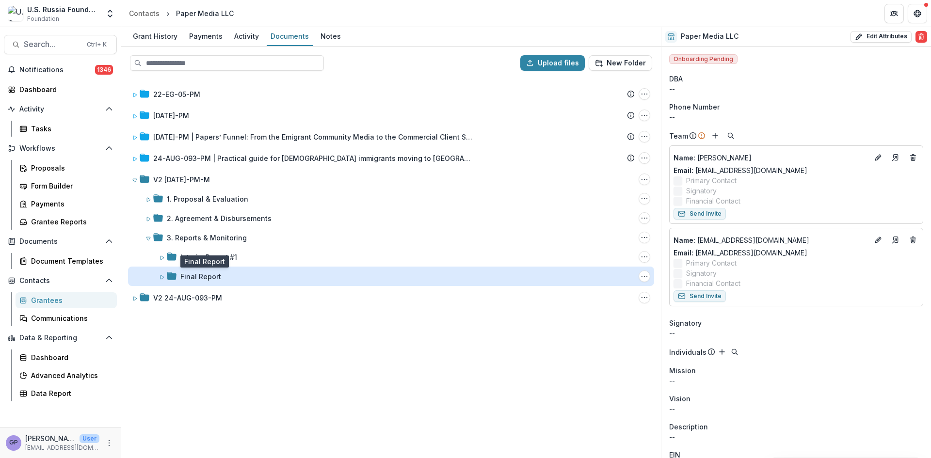
click at [198, 272] on div "Final Report" at bounding box center [200, 277] width 41 height 10
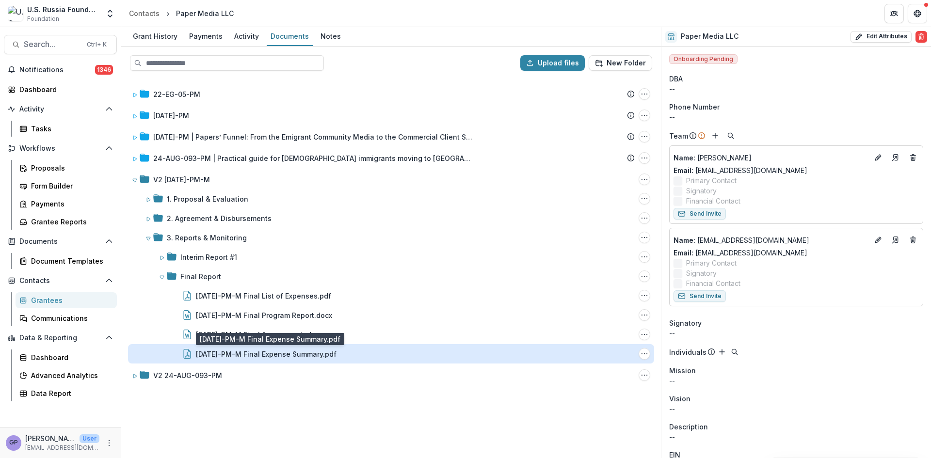
click at [285, 353] on div "[DATE]-PM-M Final Expense Summary.pdf" at bounding box center [266, 354] width 141 height 10
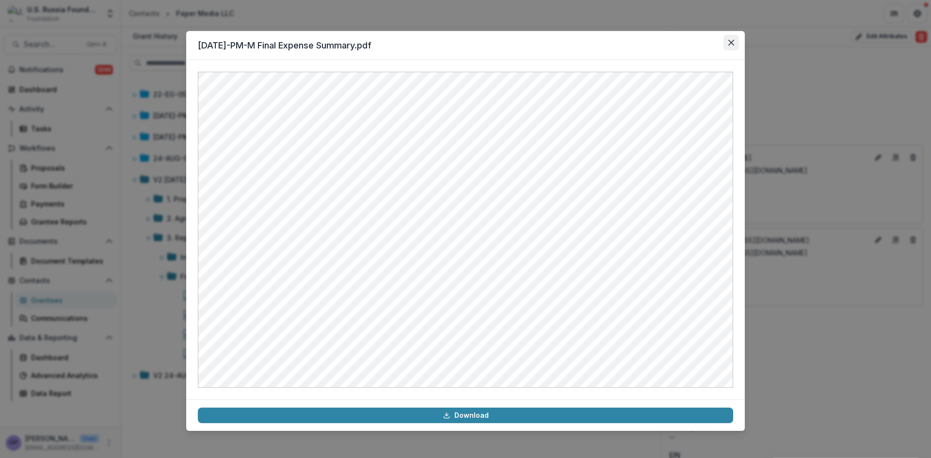
click at [732, 41] on icon "Close" at bounding box center [732, 43] width 6 height 6
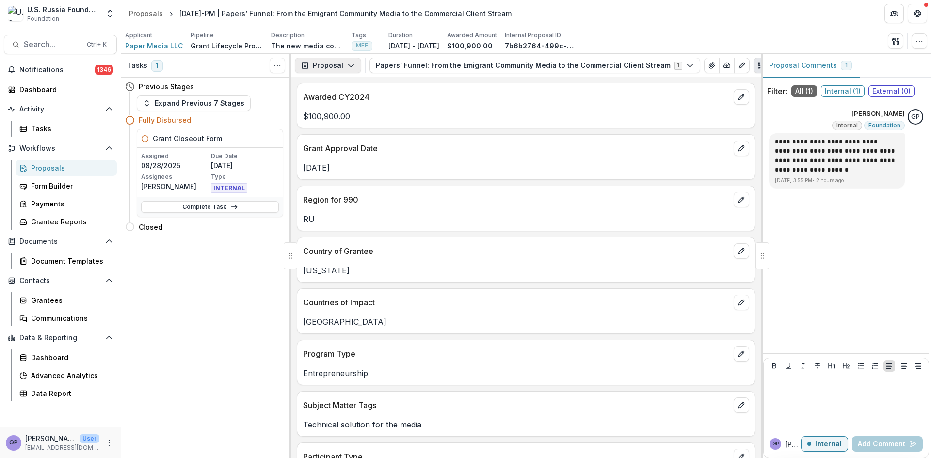
click at [351, 65] on icon "button" at bounding box center [351, 66] width 8 height 8
click at [341, 118] on div "Reports" at bounding box center [358, 119] width 89 height 10
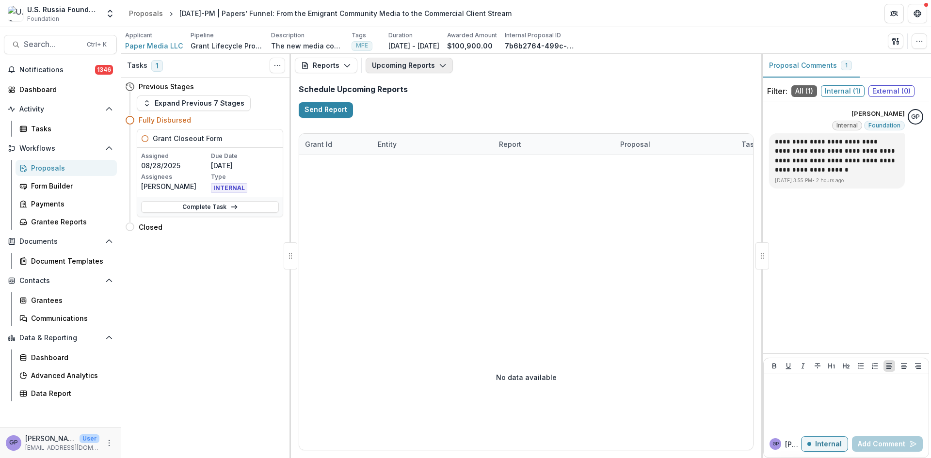
click at [440, 65] on icon "button" at bounding box center [443, 66] width 8 height 8
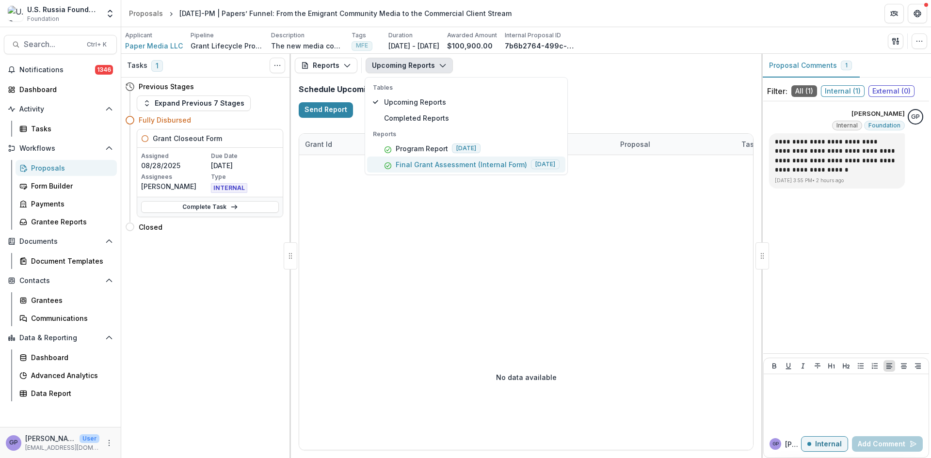
click at [447, 163] on p "Final Grant Assessment (Internal Form)" at bounding box center [461, 165] width 131 height 10
